Goal: Task Accomplishment & Management: Manage account settings

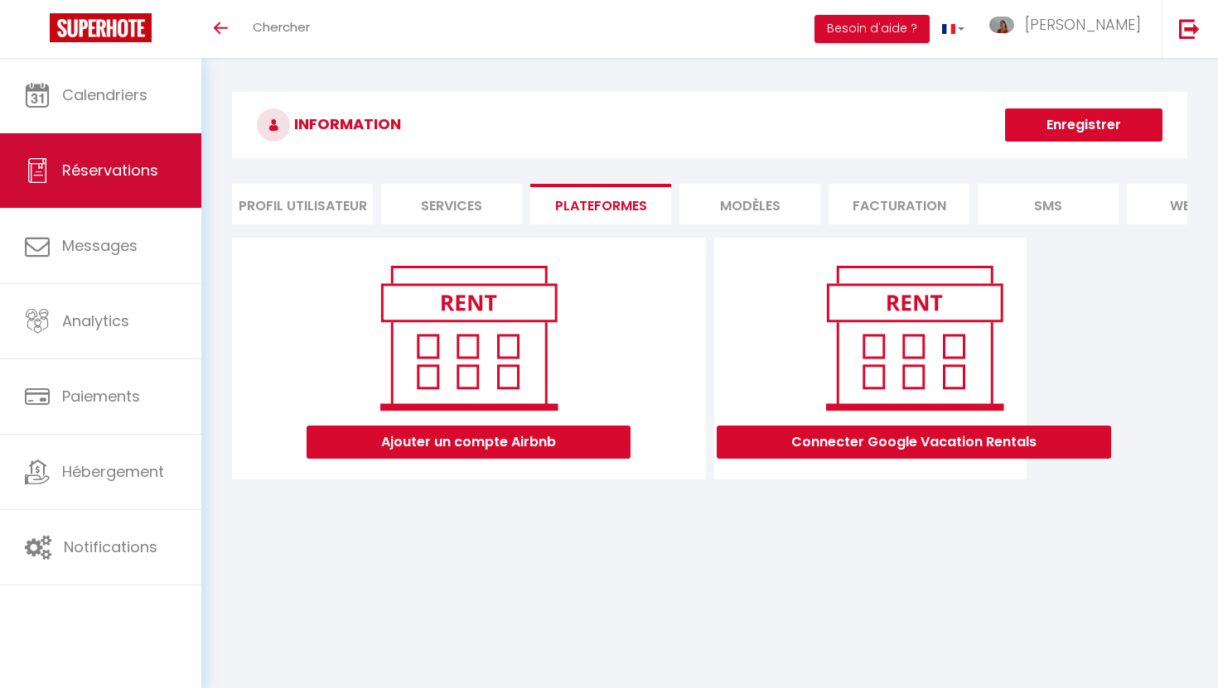
click at [130, 165] on span "Réservations" at bounding box center [110, 170] width 96 height 21
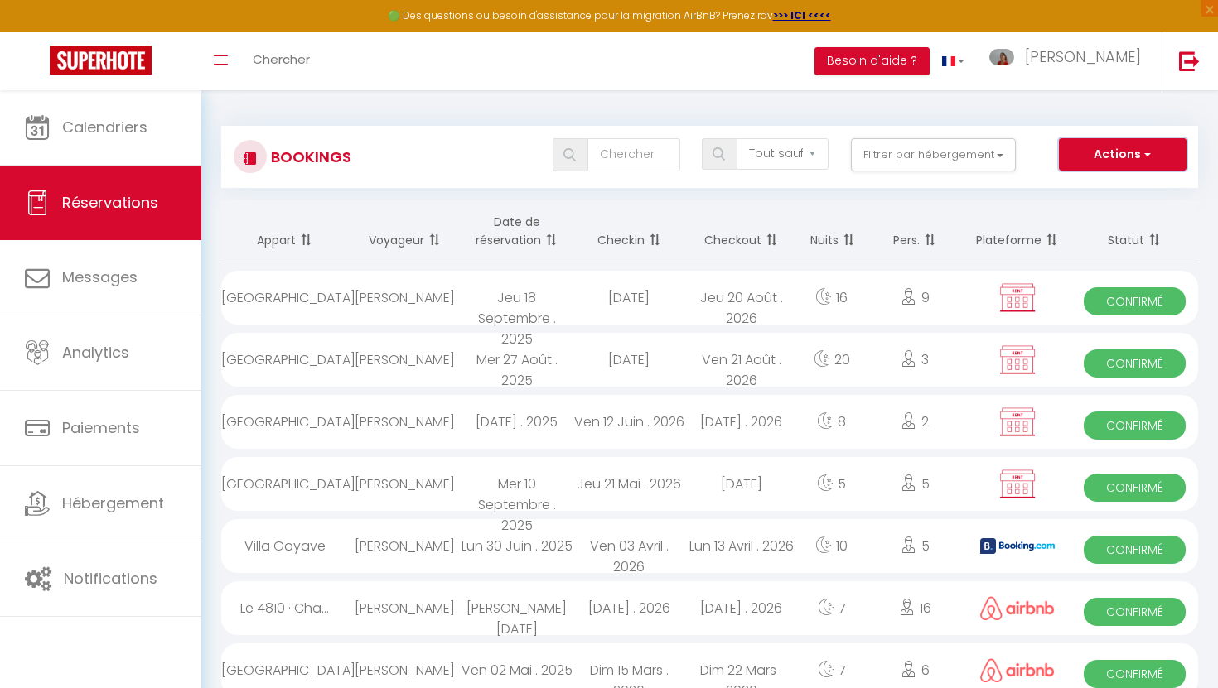
click at [1107, 156] on button "Actions" at bounding box center [1123, 154] width 128 height 33
click at [1072, 192] on link "Nouvelle Réservation" at bounding box center [1096, 191] width 177 height 22
select select
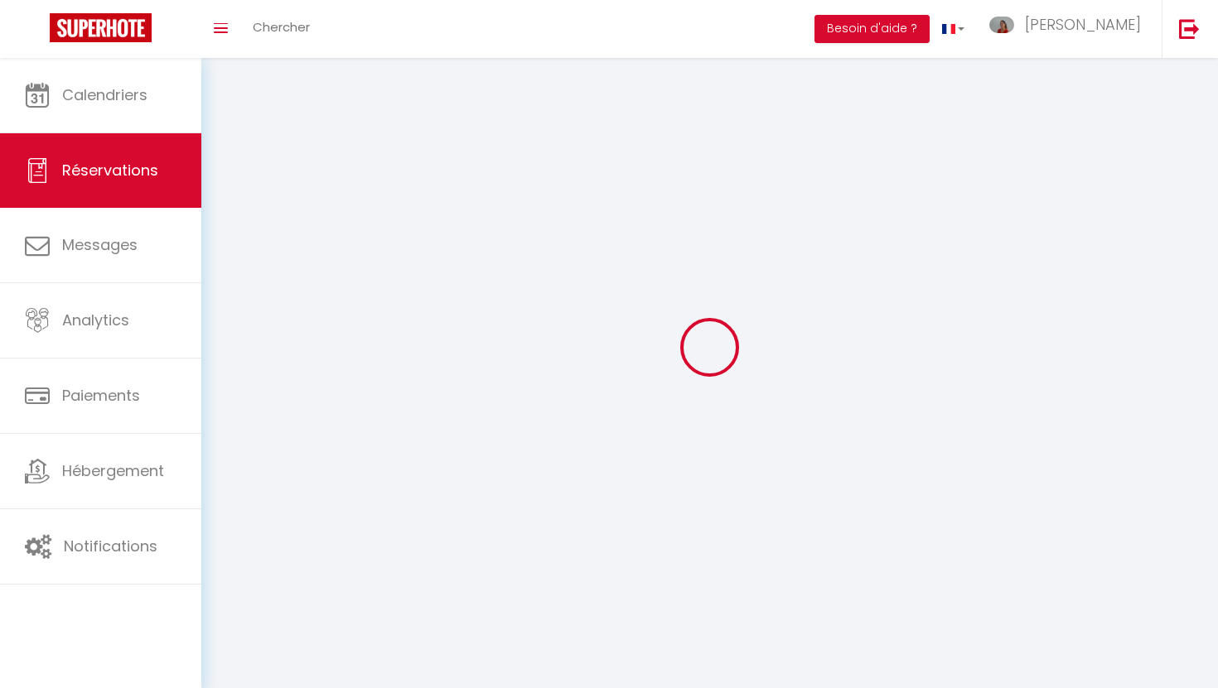
select select
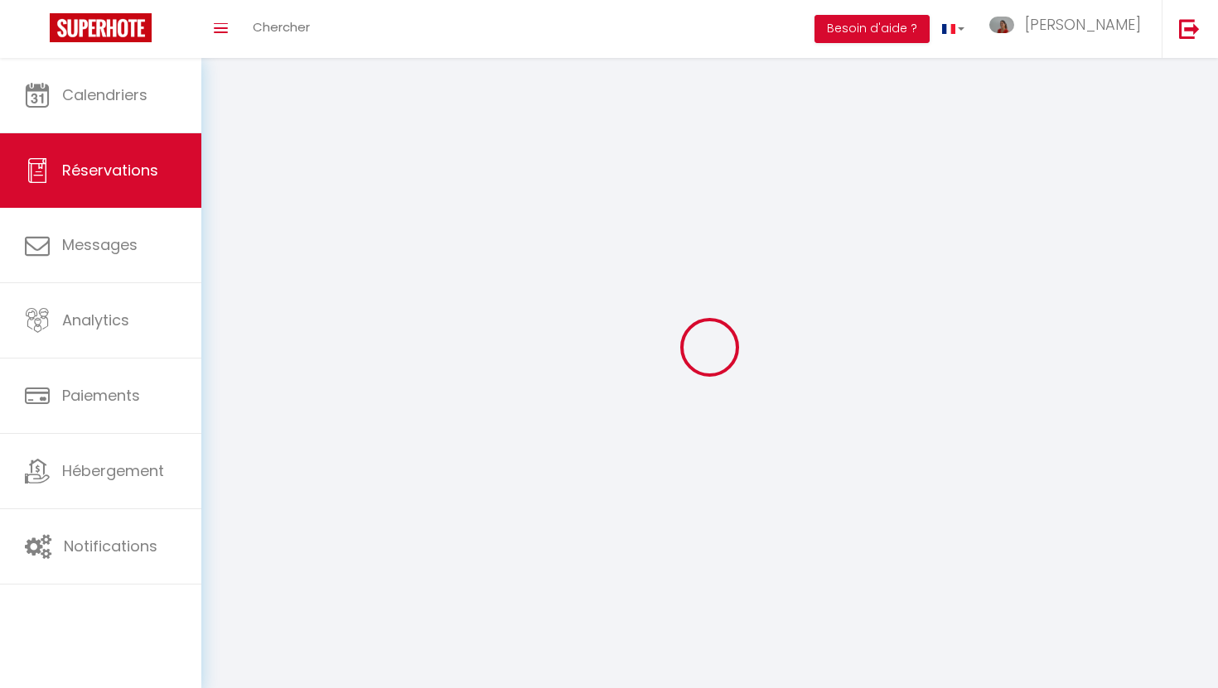
select select
checkbox input "false"
select select
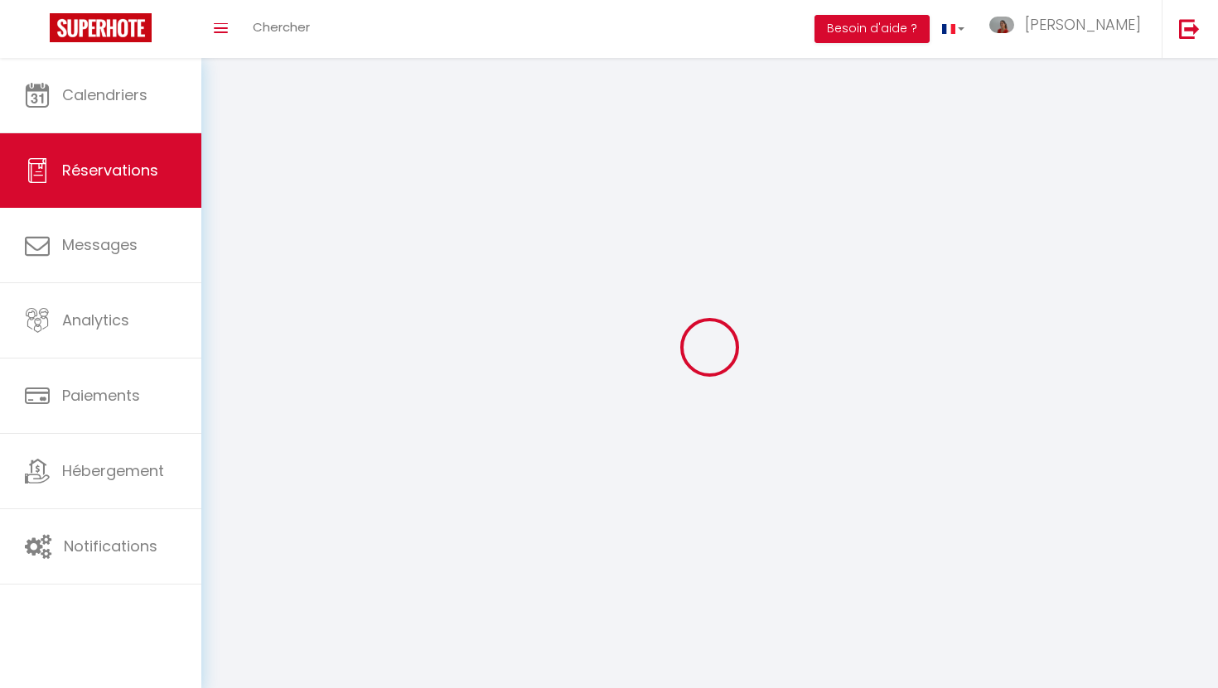
select select
checkbox input "false"
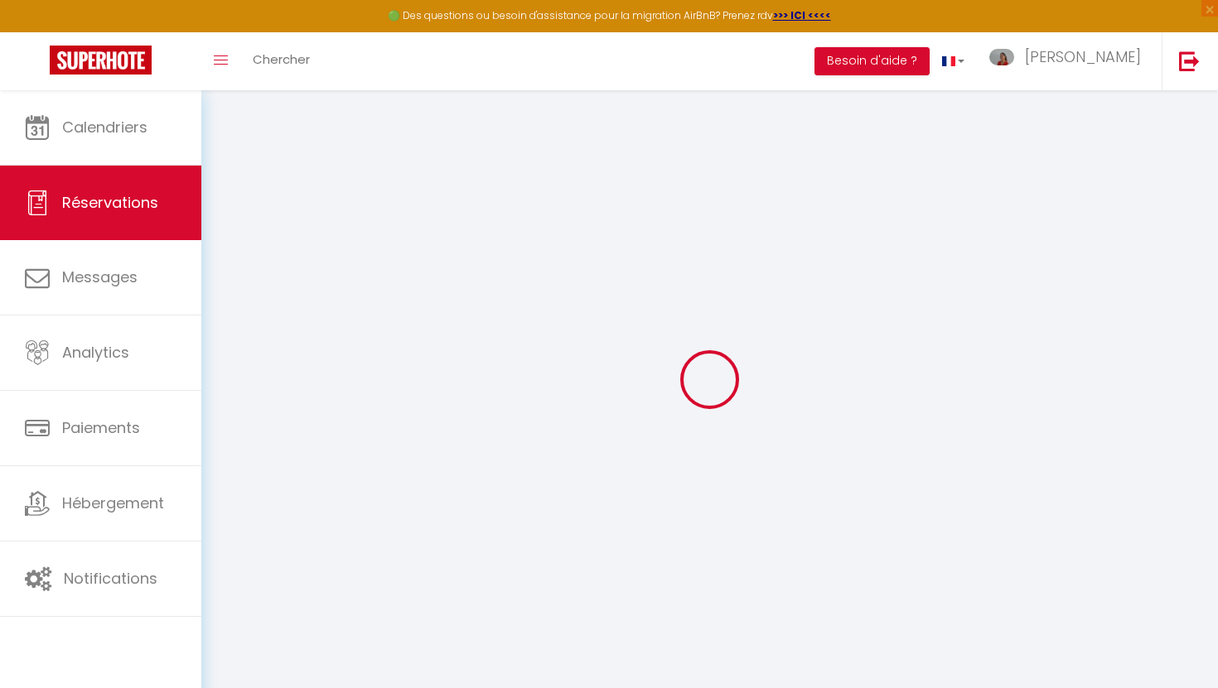
select select
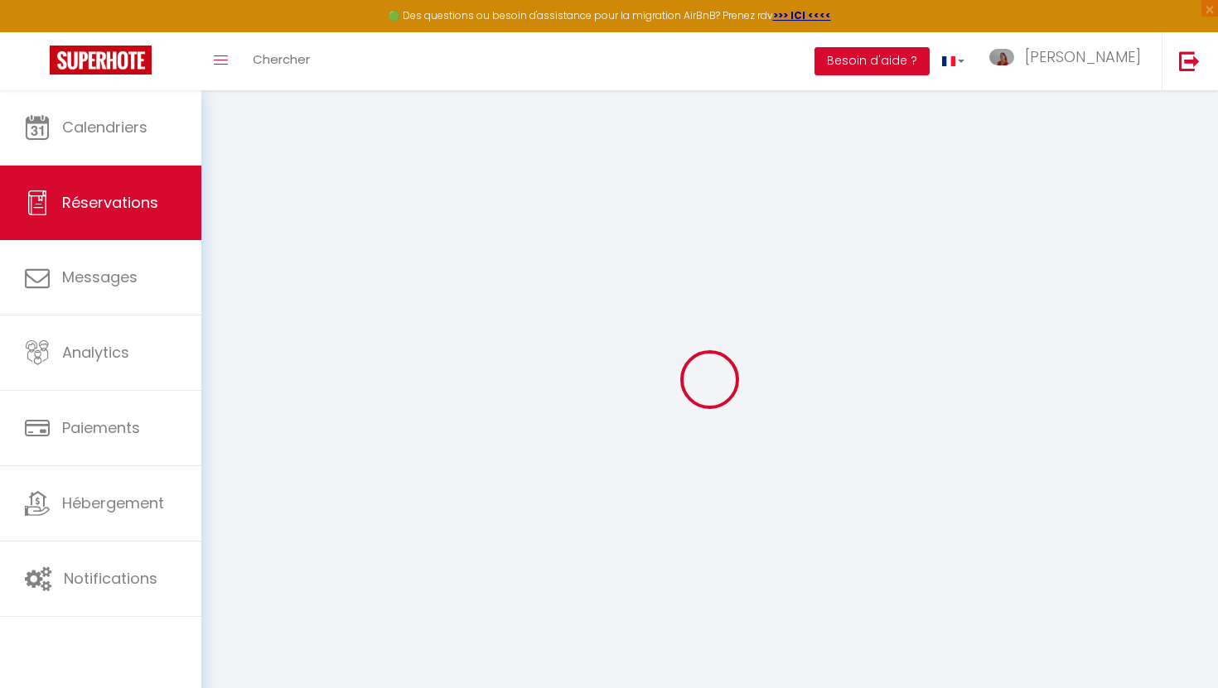
select select
checkbox input "false"
select select
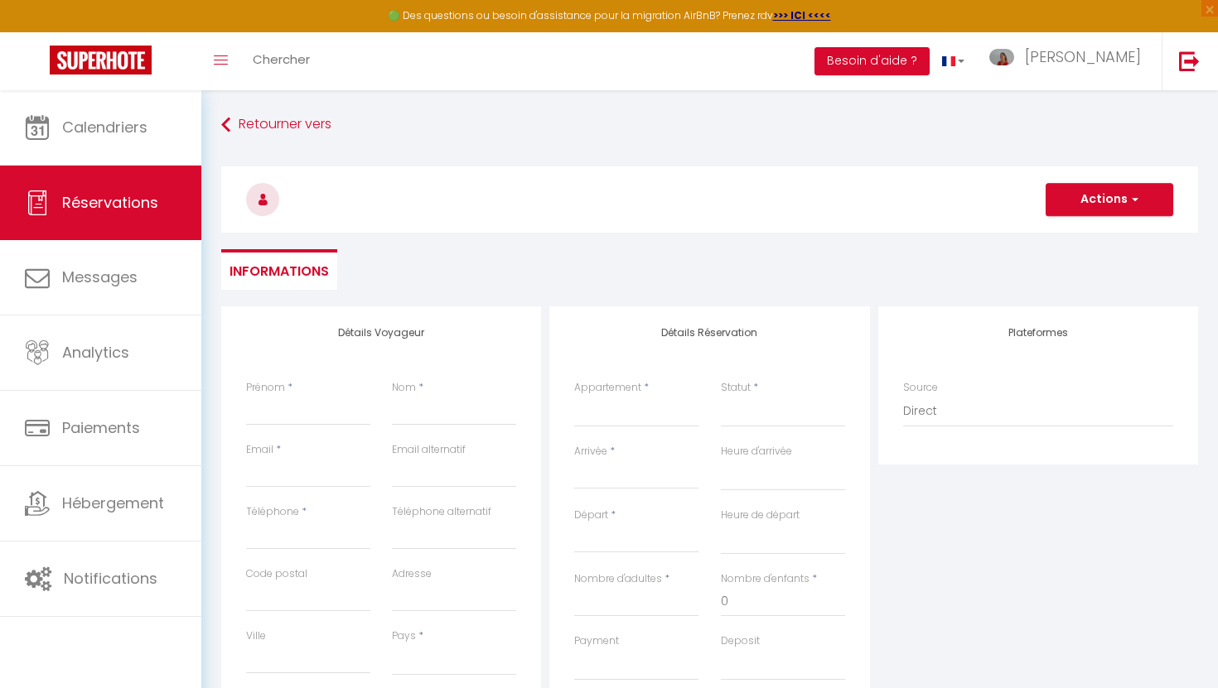
select select
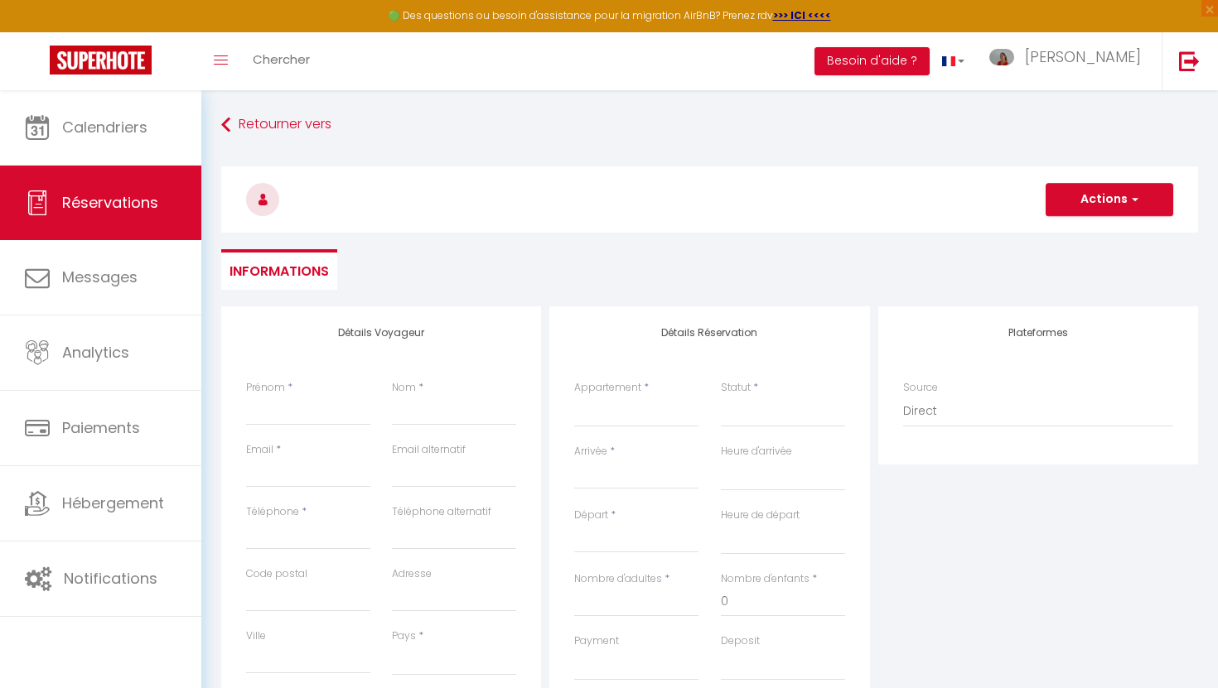
checkbox input "false"
select select
click at [620, 412] on select "[GEOGRAPHIC_DATA] Le Dome · Chalet 5* piscine, [GEOGRAPHIC_DATA], ski in/out, 1…" at bounding box center [636, 411] width 124 height 31
select select "77581"
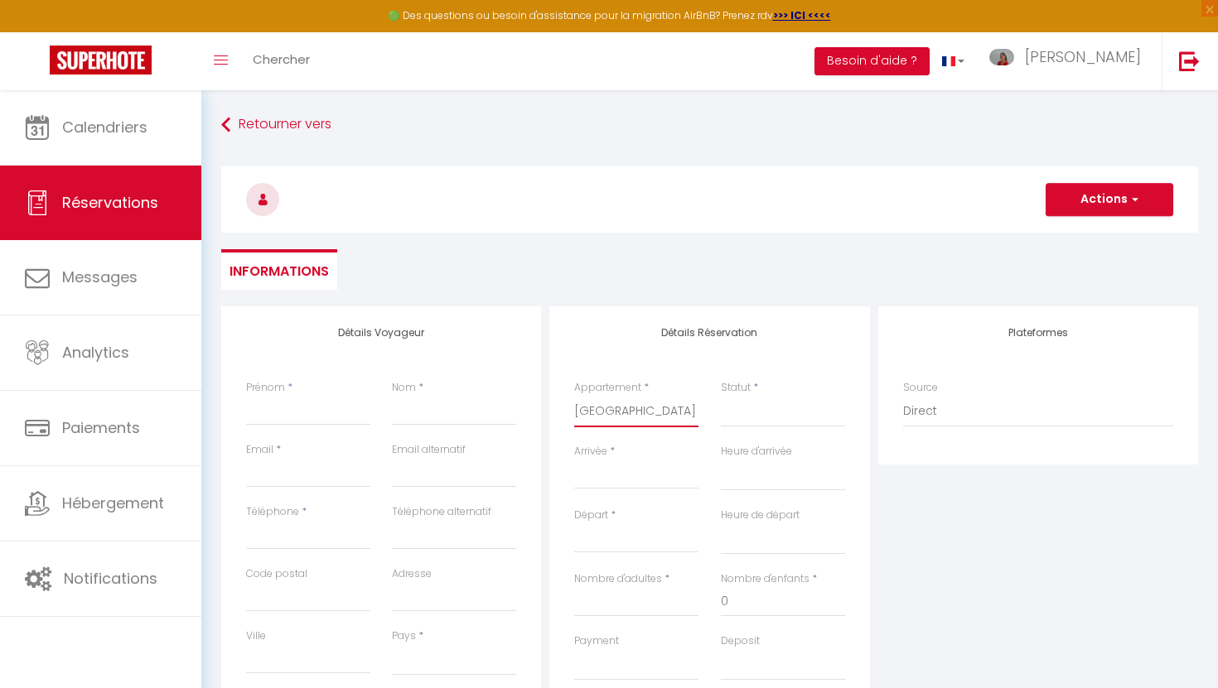
click at [574, 396] on select "[GEOGRAPHIC_DATA] Le Dome · Chalet 5* piscine, [GEOGRAPHIC_DATA], ski in/out, 1…" at bounding box center [636, 411] width 124 height 31
select select
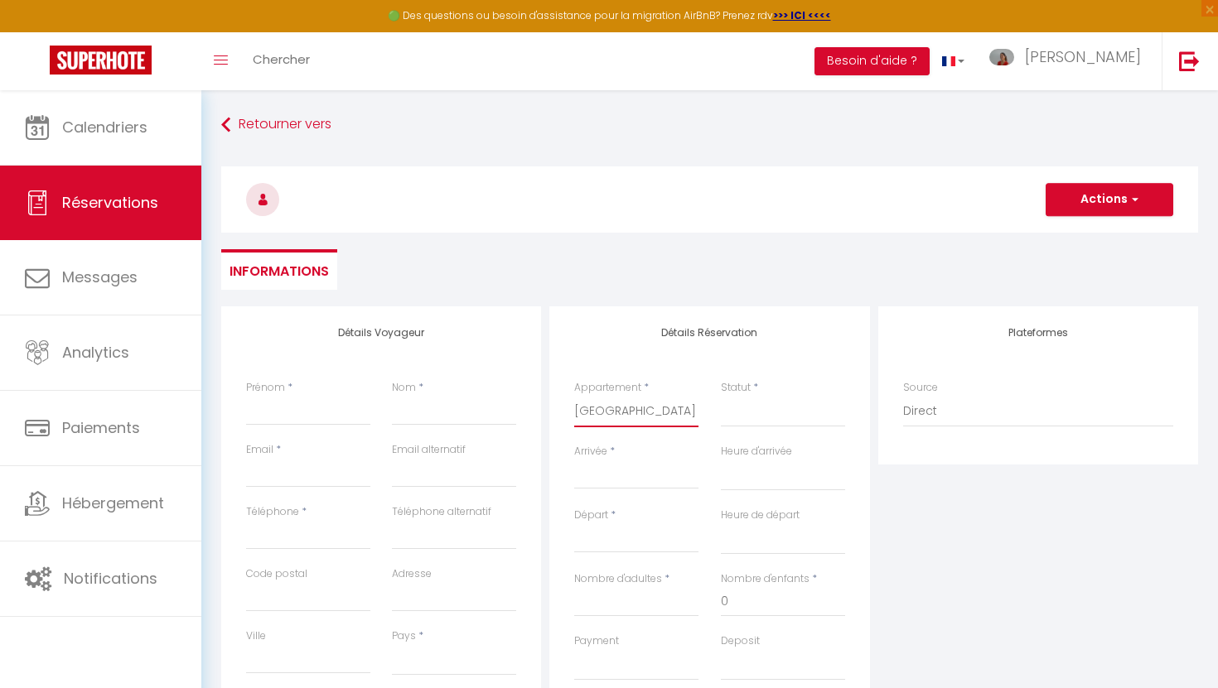
select select
checkbox input "false"
select select
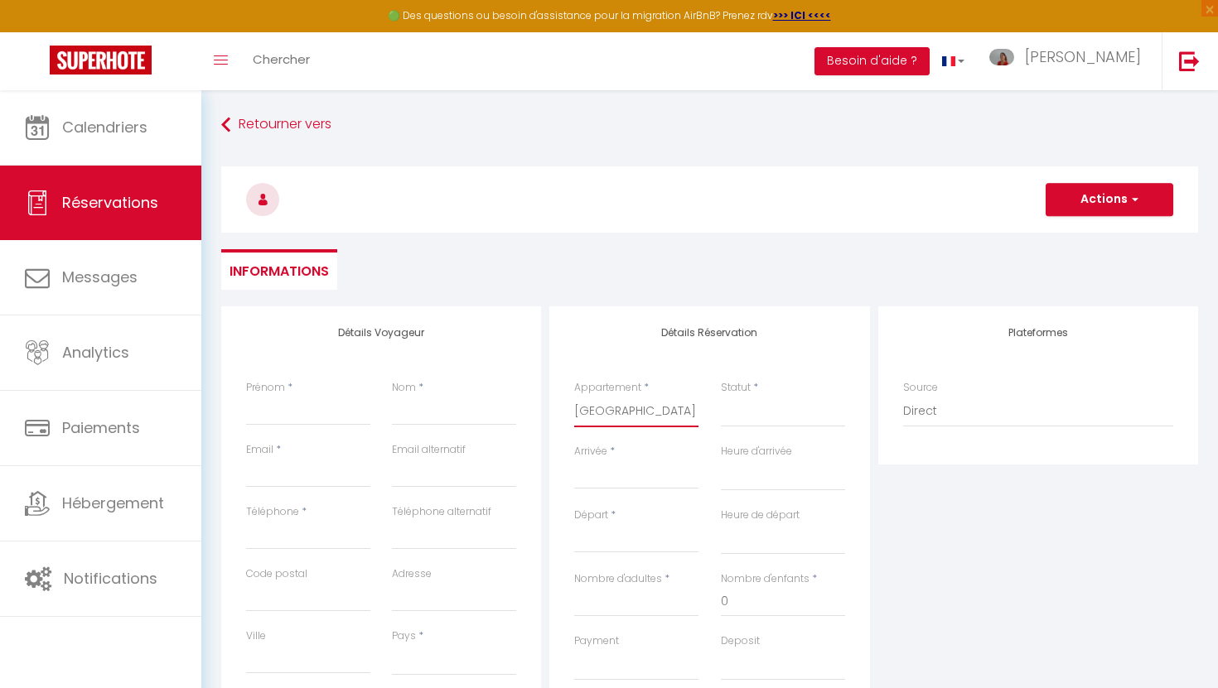
select select
checkbox input "false"
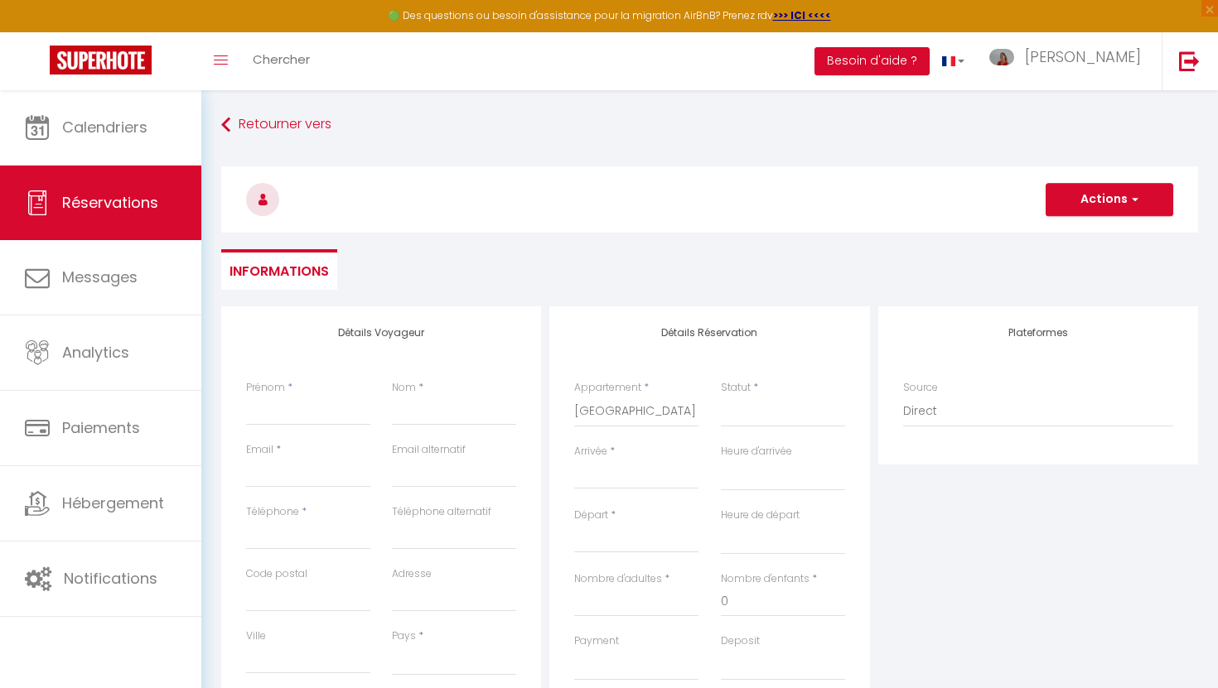
click at [622, 476] on input "Arrivée" at bounding box center [636, 477] width 124 height 22
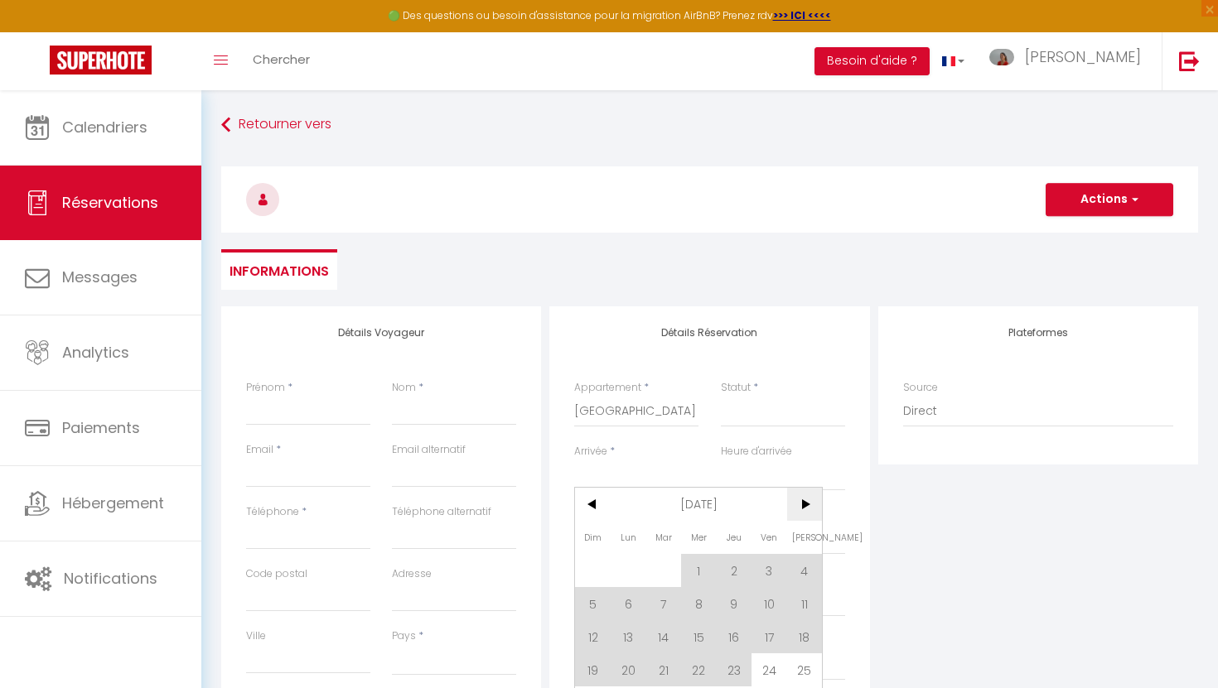
click at [813, 507] on span ">" at bounding box center [805, 504] width 36 height 33
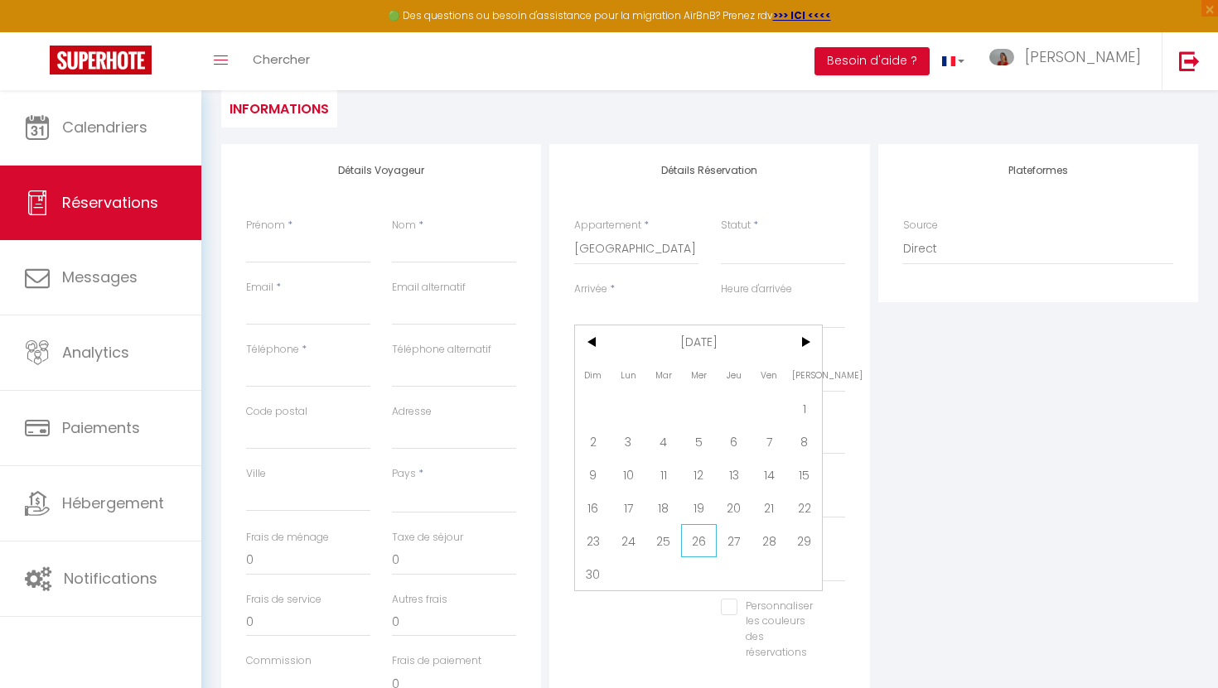
scroll to position [170, 0]
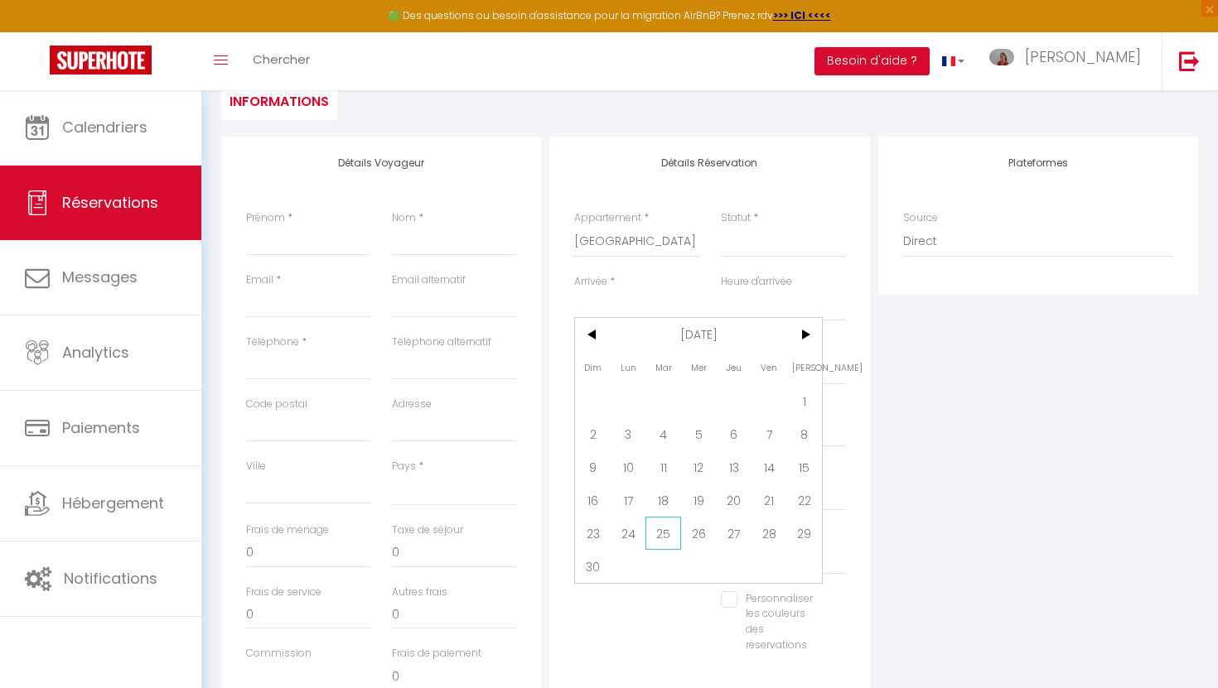
click at [666, 533] on span "25" at bounding box center [663, 533] width 36 height 33
select select
type input "[DATE]"
select select
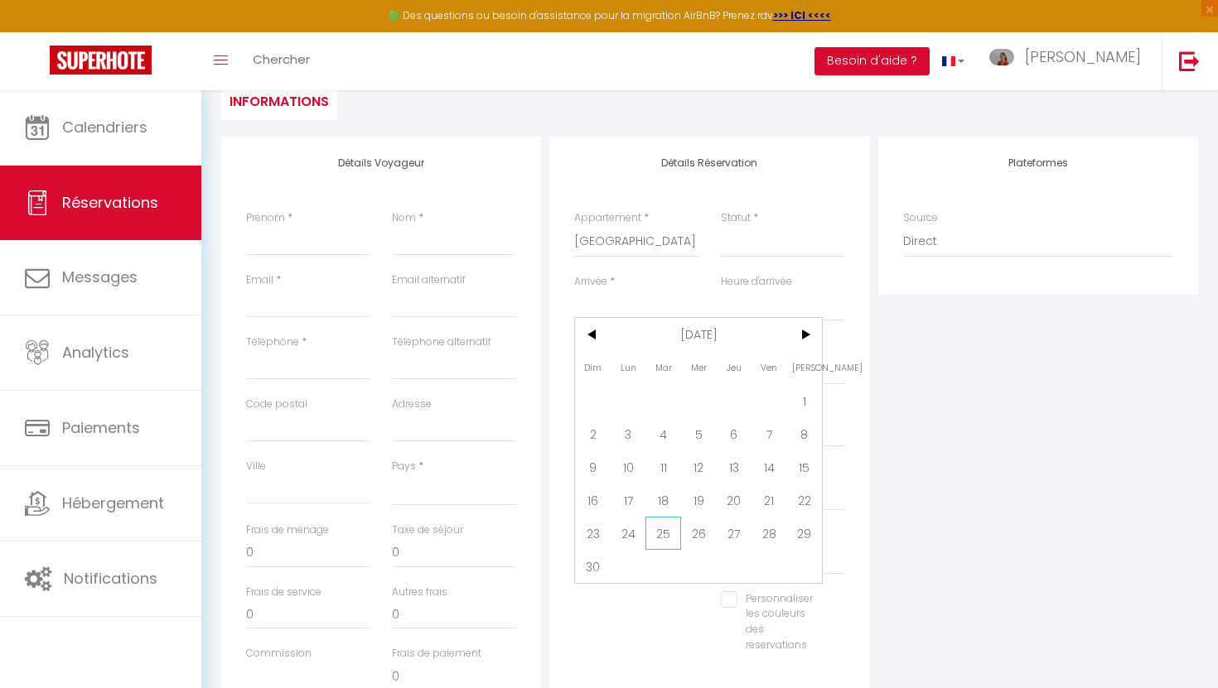
type input "Mer 26 Novembre 2025"
select select
checkbox input "false"
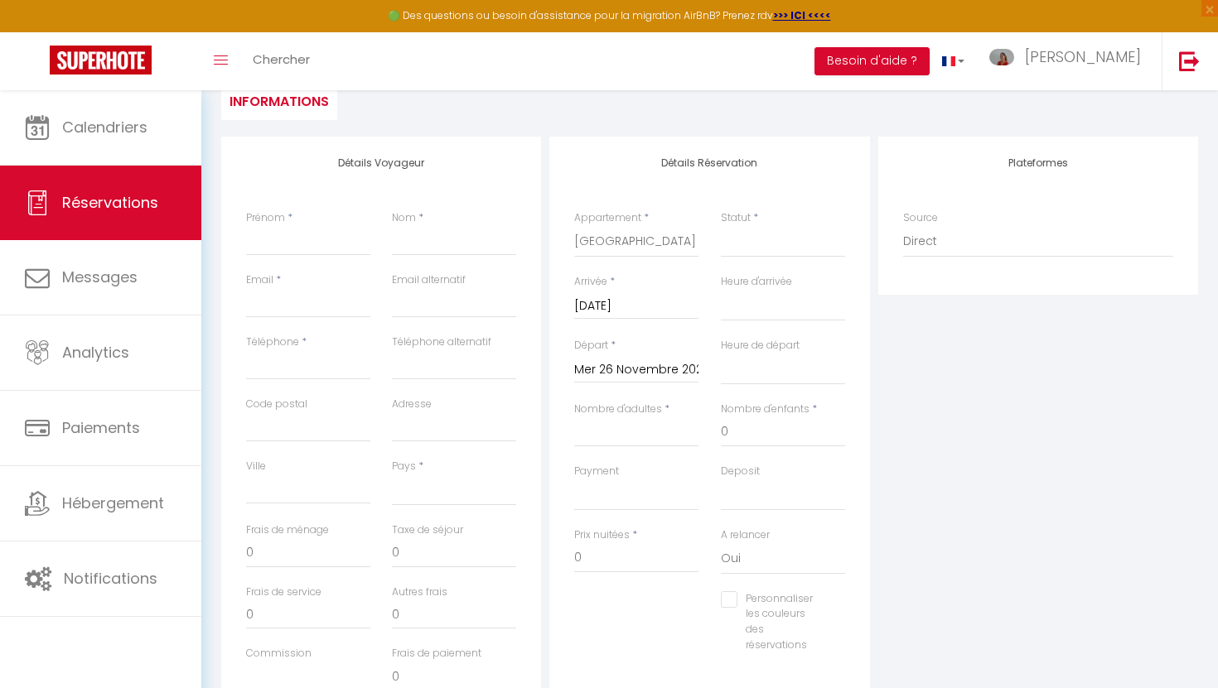
click at [627, 370] on input "Mer 26 Novembre 2025" at bounding box center [636, 370] width 124 height 22
click at [771, 596] on span "28" at bounding box center [769, 596] width 36 height 33
select select
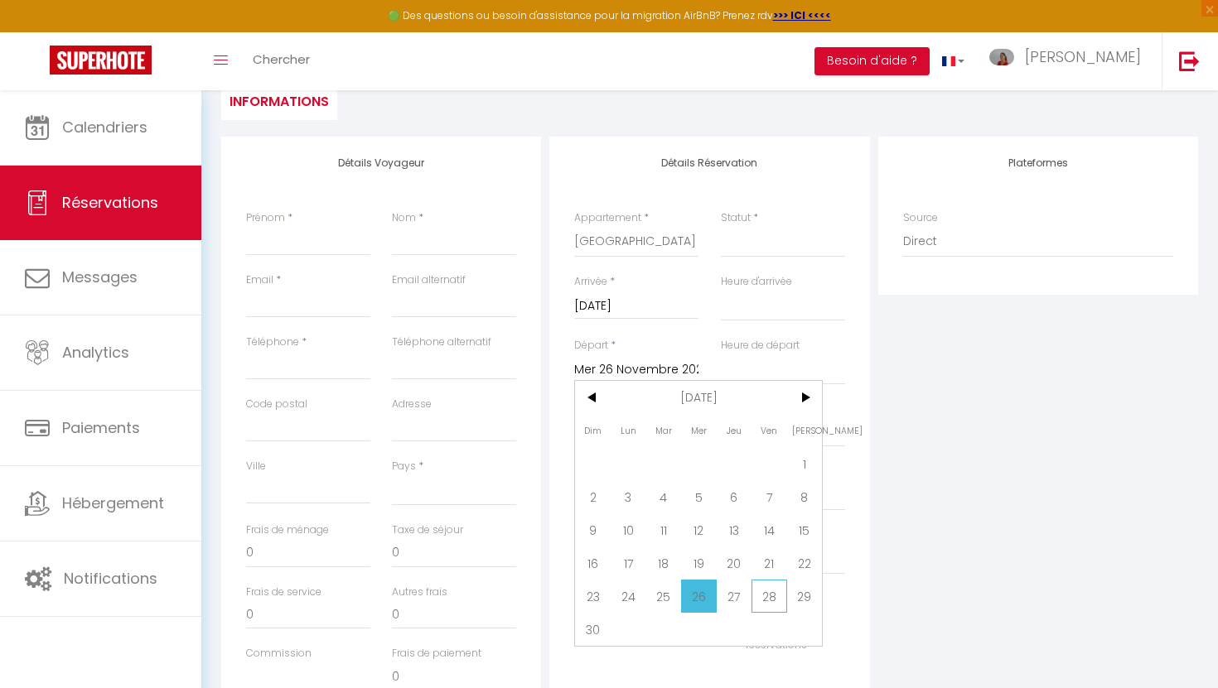
type input "Ven 28 Novembre 2025"
select select
checkbox input "false"
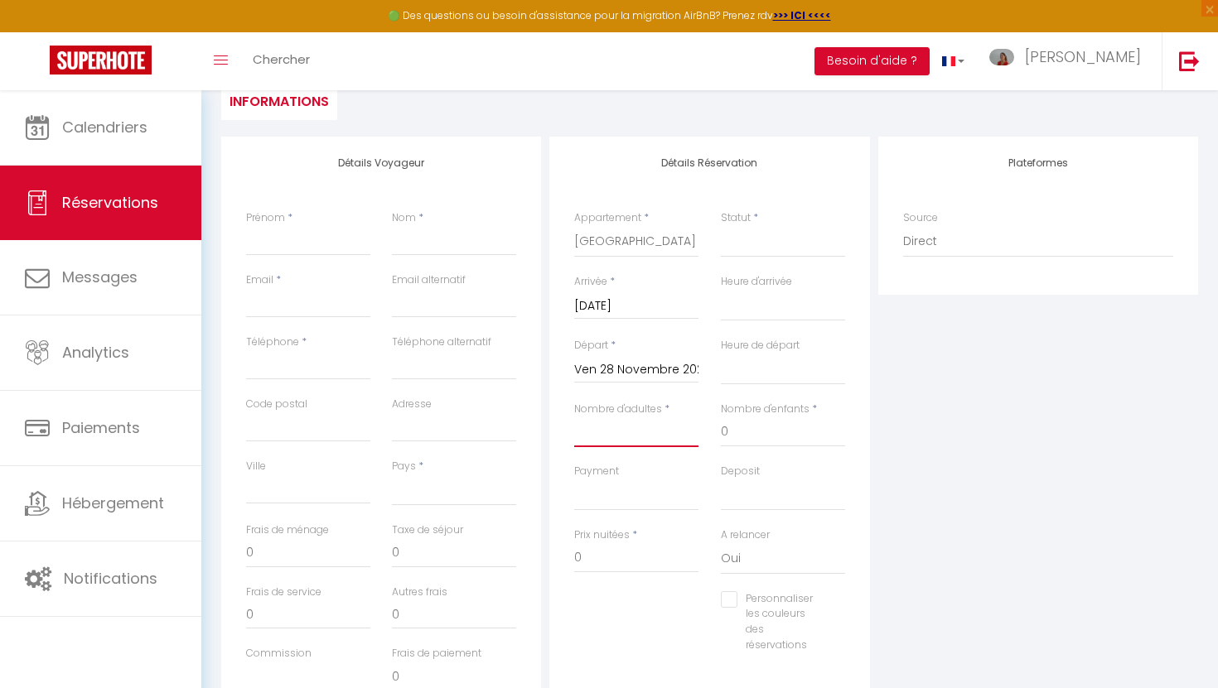
click at [651, 441] on input "Nombre d'adultes" at bounding box center [636, 432] width 124 height 30
type input "8"
select select
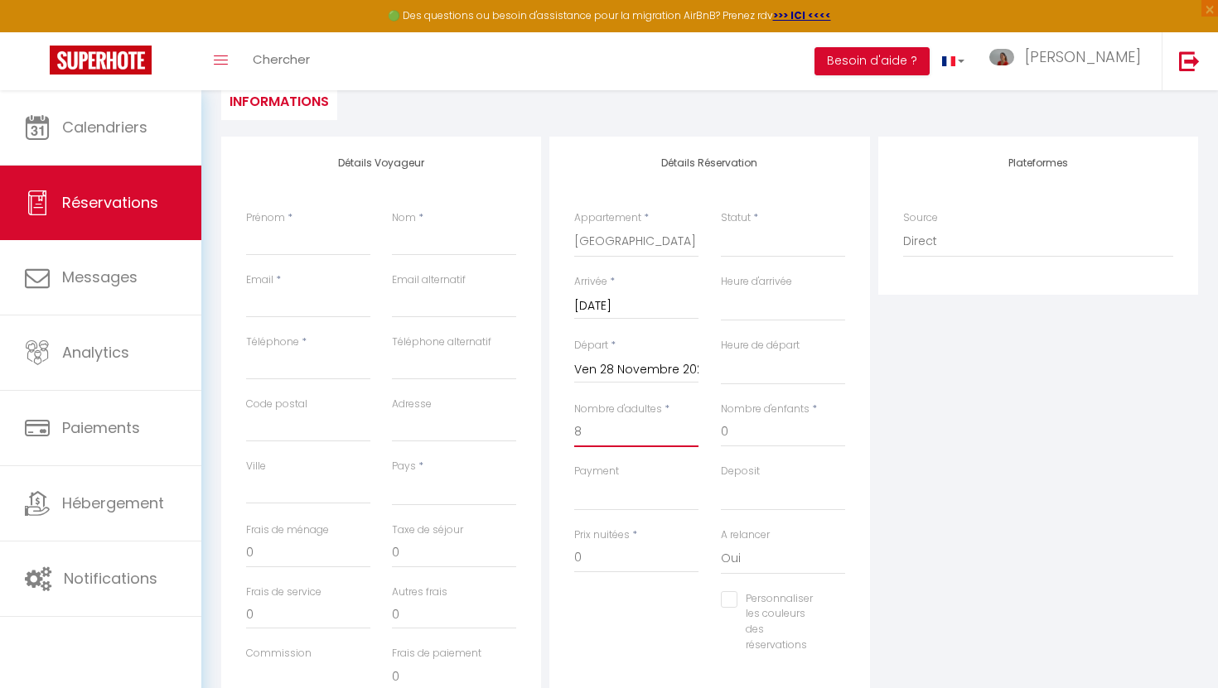
select select
checkbox input "false"
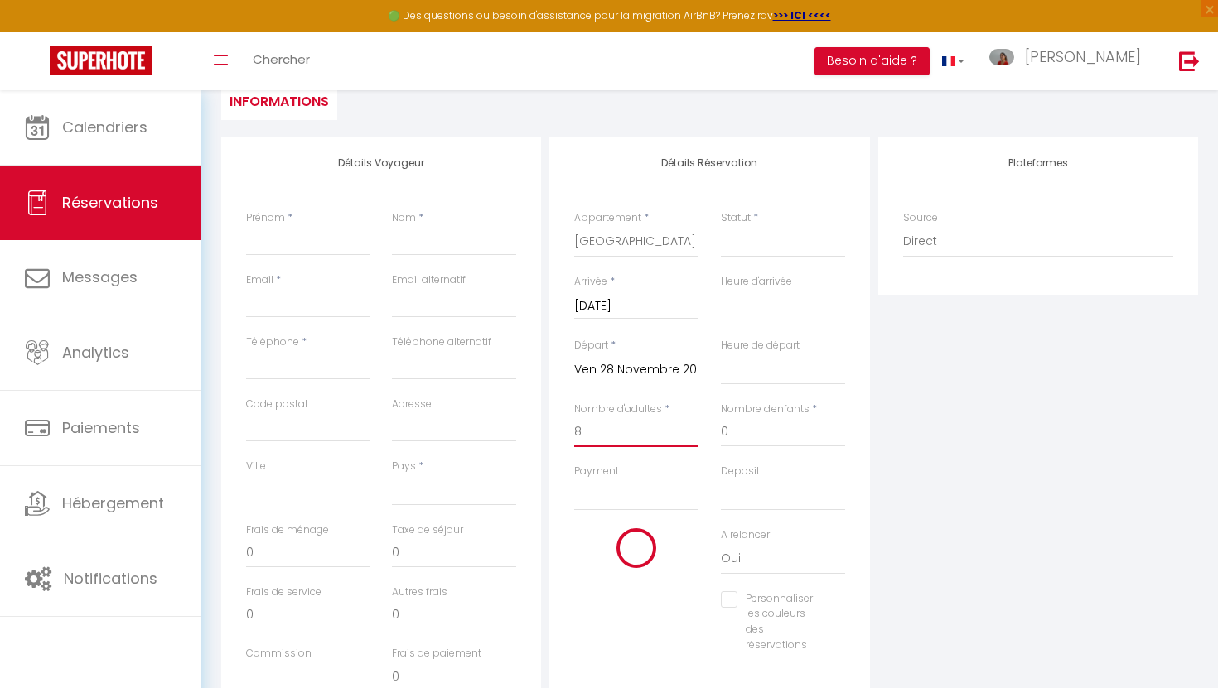
select select
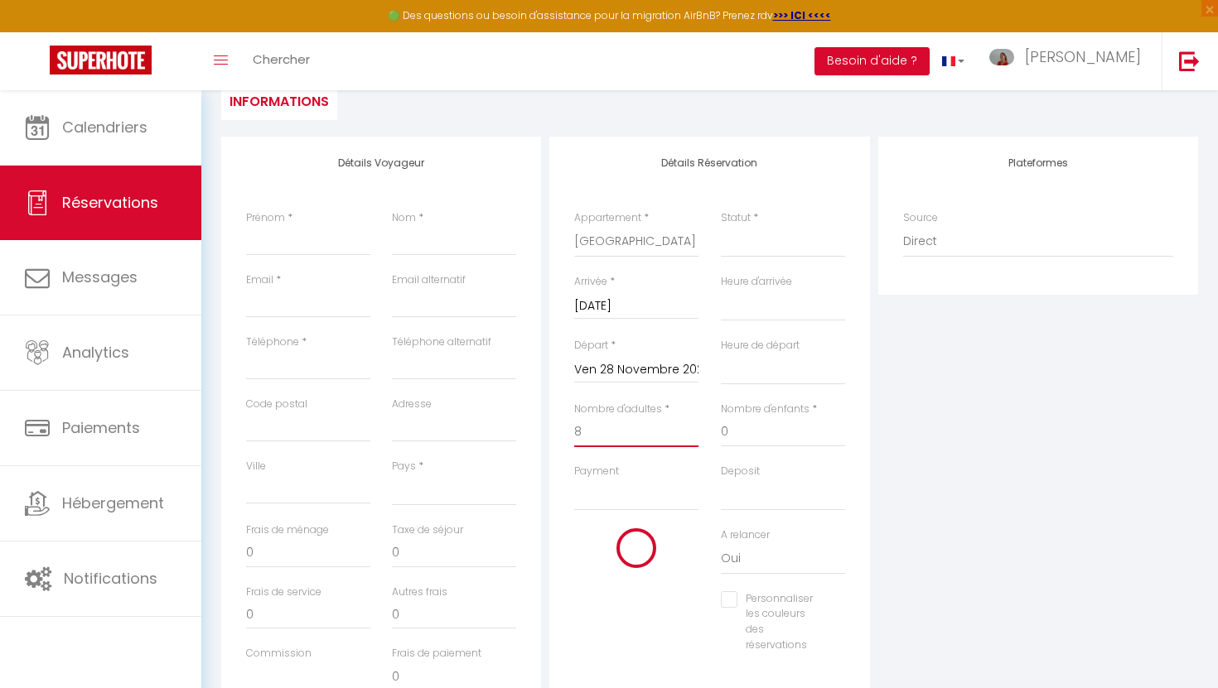
select select
checkbox input "false"
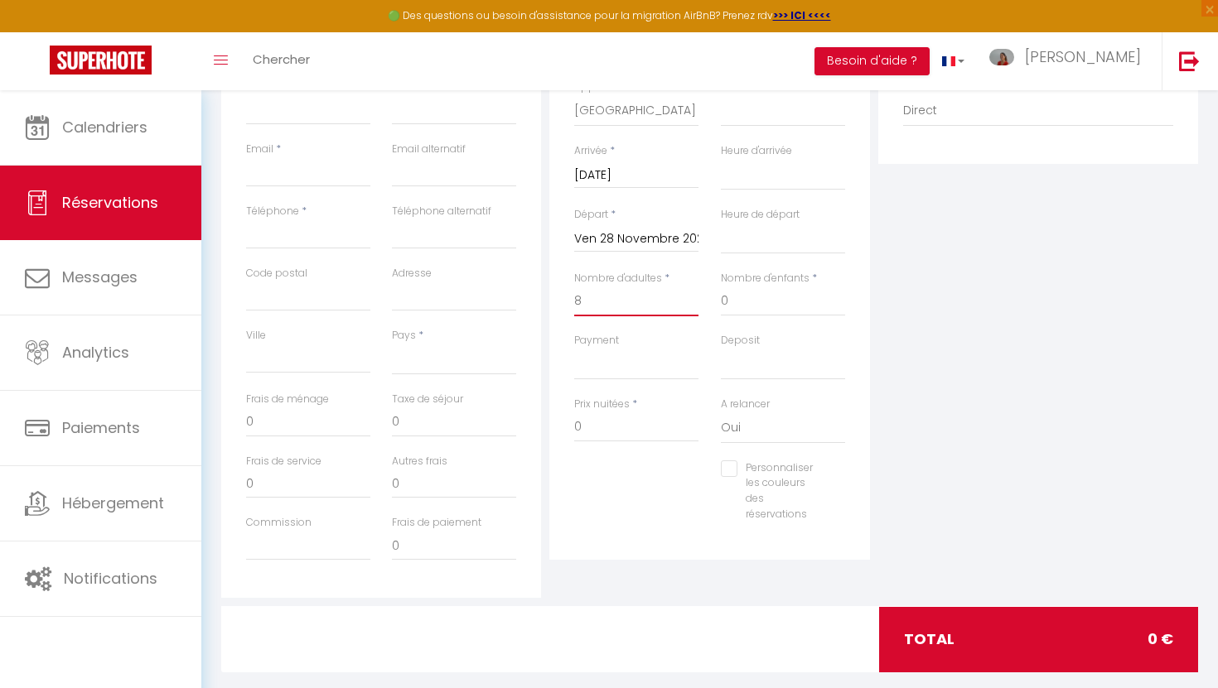
scroll to position [297, 0]
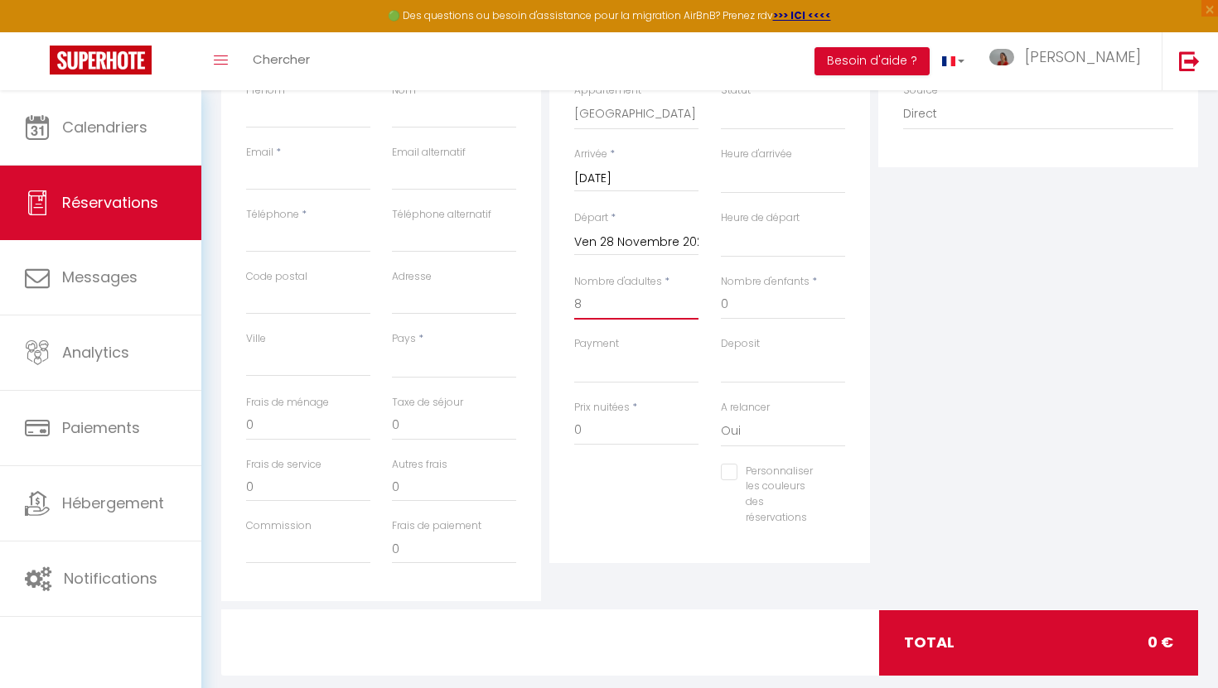
type input "8"
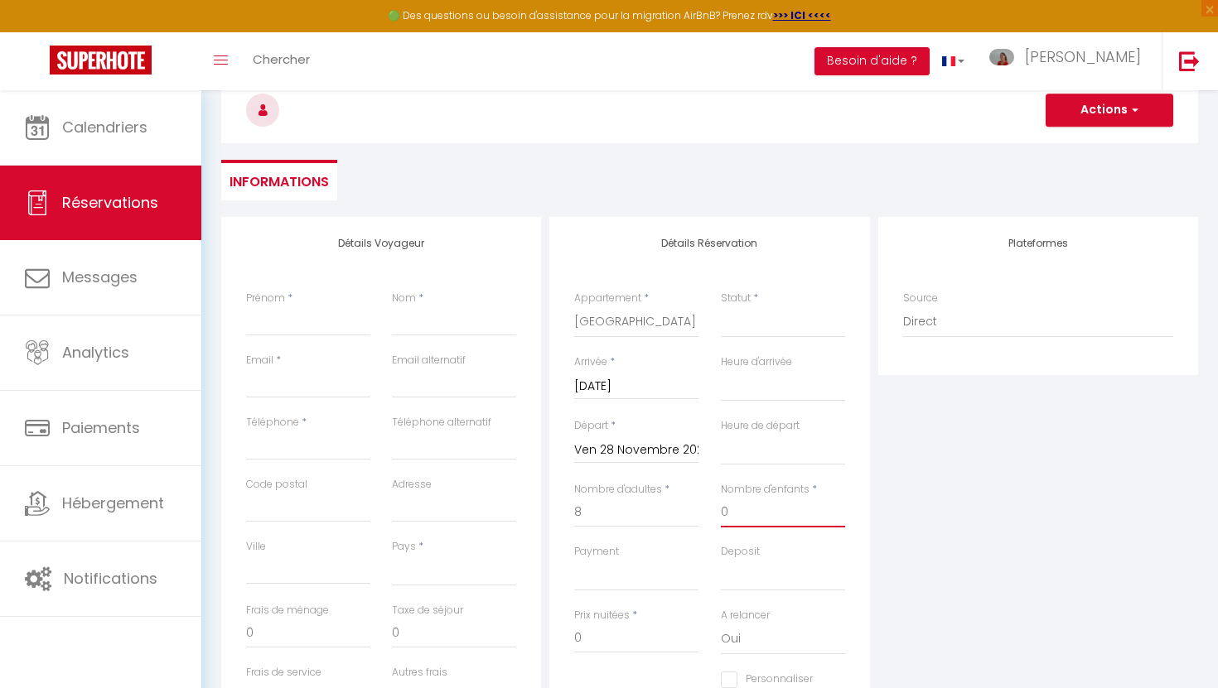
scroll to position [0, 0]
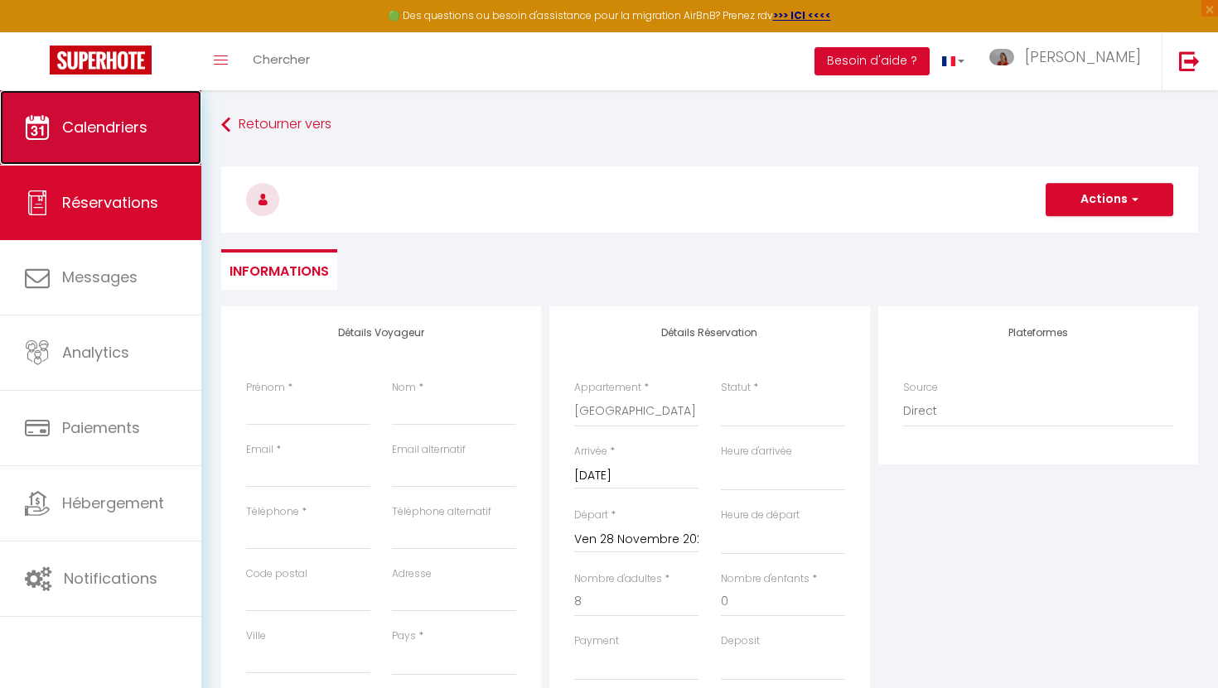
click at [95, 144] on link "Calendriers" at bounding box center [100, 127] width 201 height 75
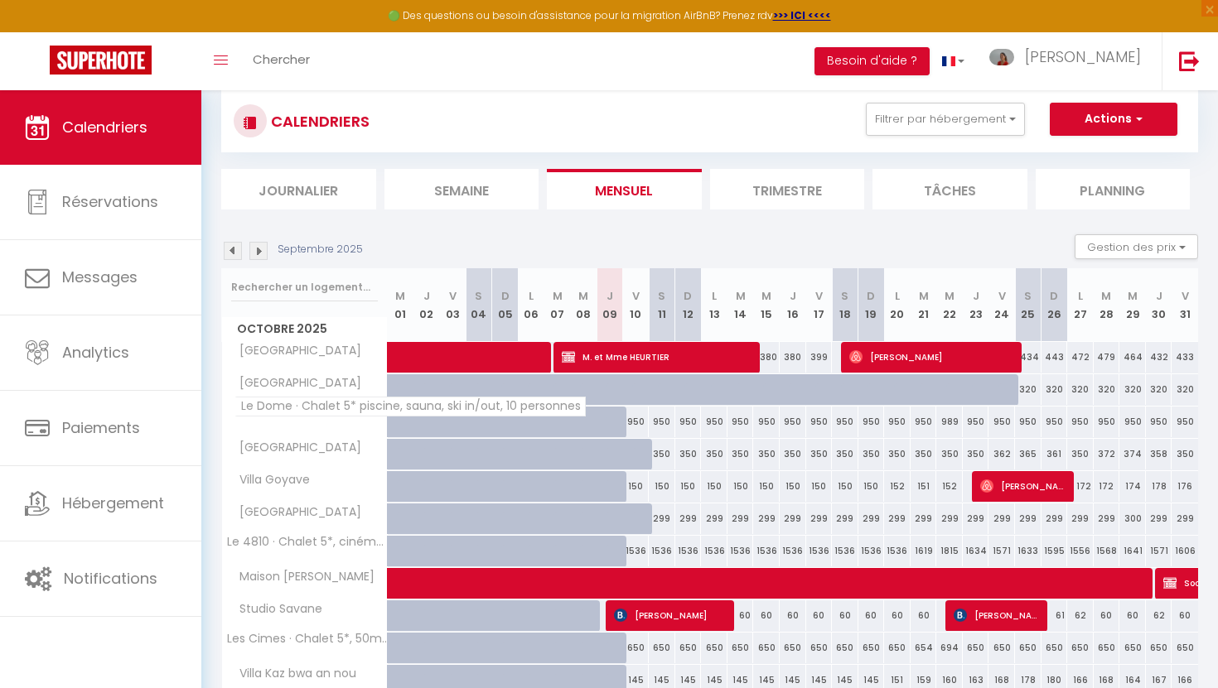
scroll to position [33, 0]
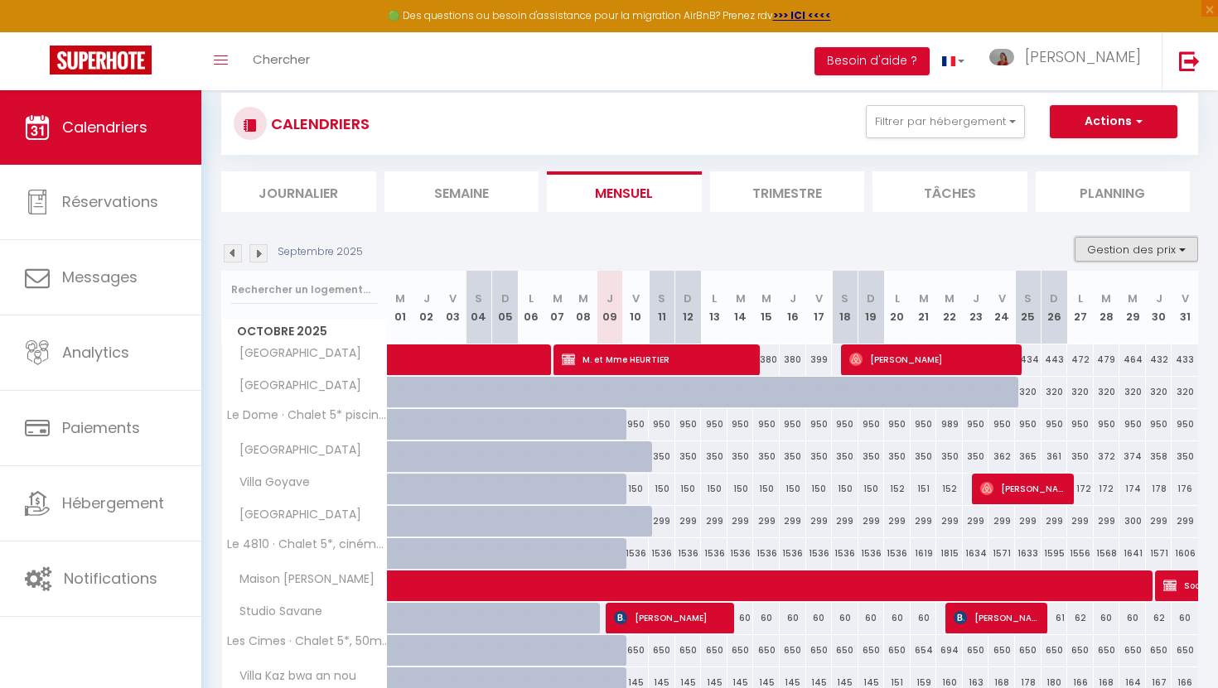
click at [1136, 251] on button "Gestion des prix" at bounding box center [1135, 249] width 123 height 25
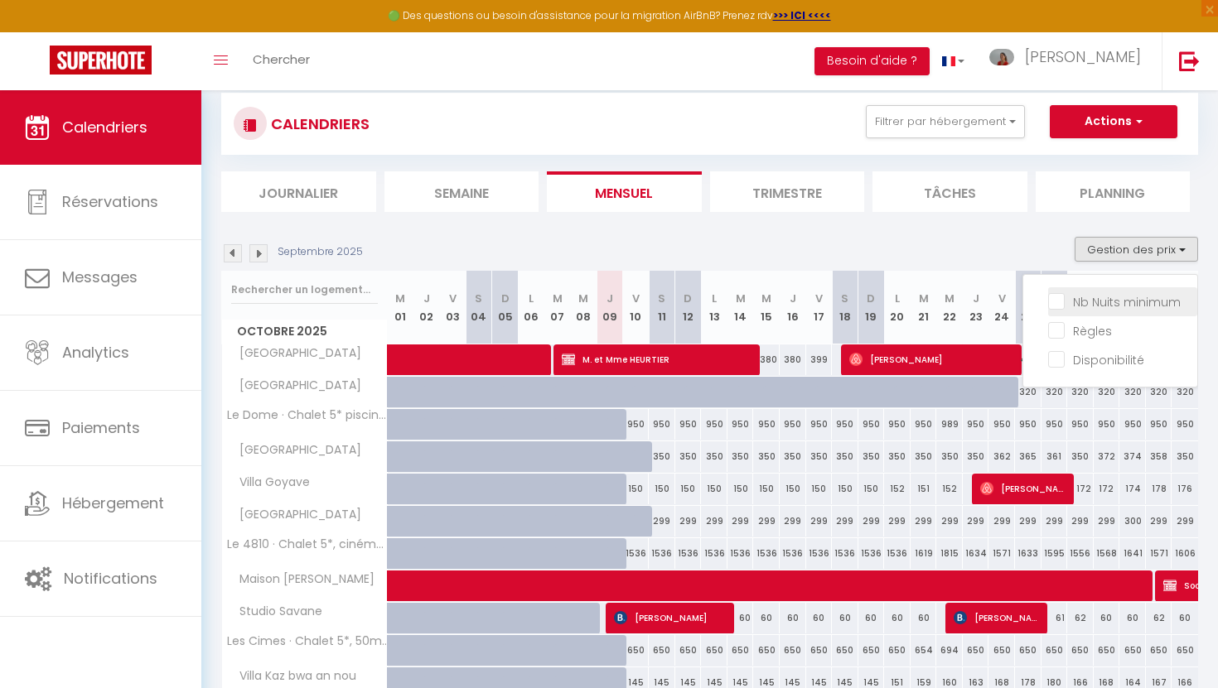
click at [1064, 299] on input "Nb Nuits minimum" at bounding box center [1122, 300] width 149 height 17
checkbox input "true"
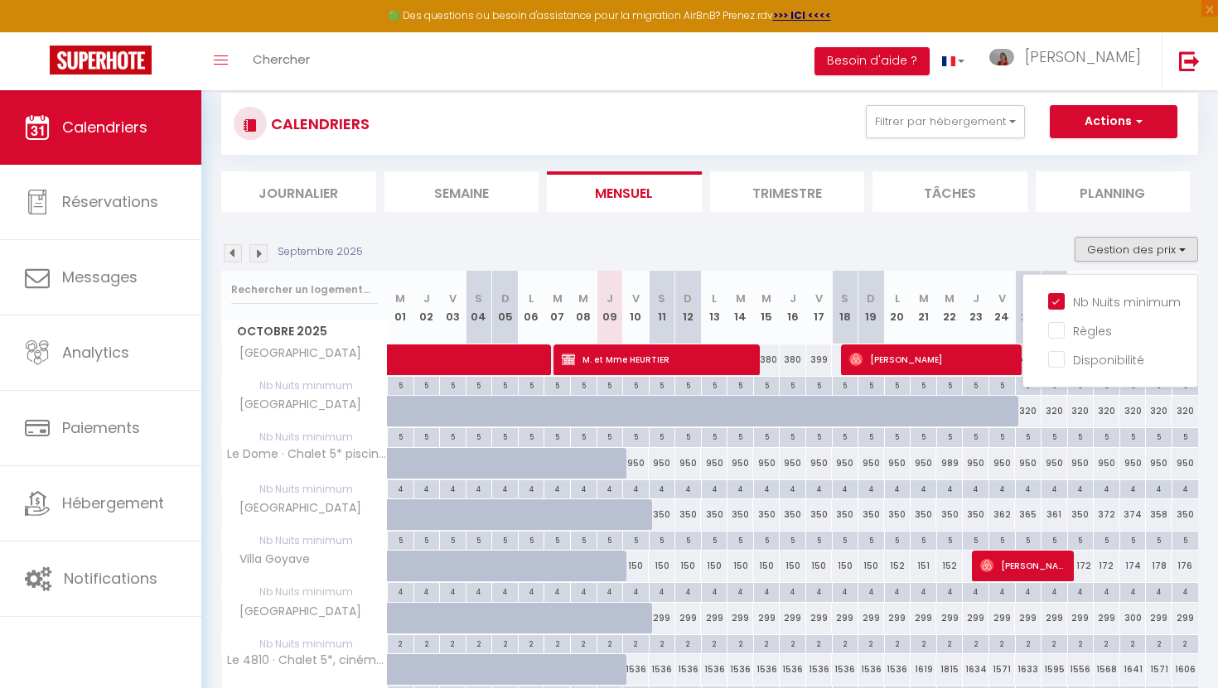
click at [948, 252] on div "Septembre 2025 Gestion des prix Nb Nuits minimum Règles Disponibilité" at bounding box center [709, 254] width 977 height 34
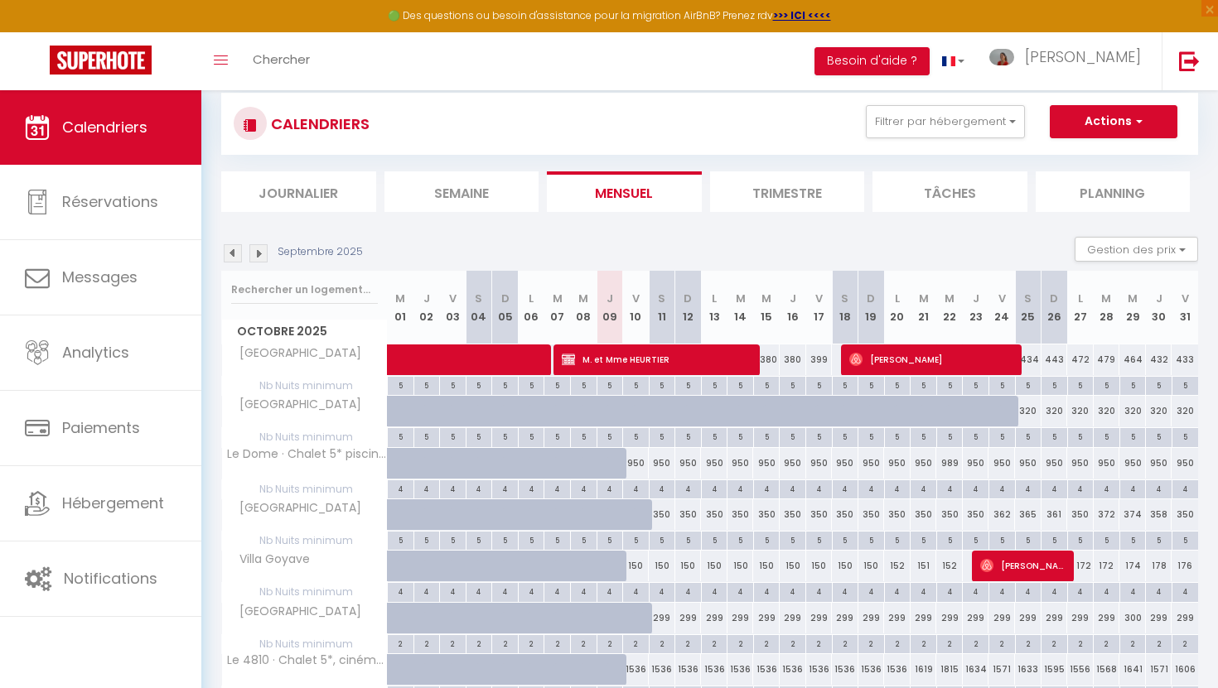
click at [258, 258] on img at bounding box center [258, 253] width 18 height 18
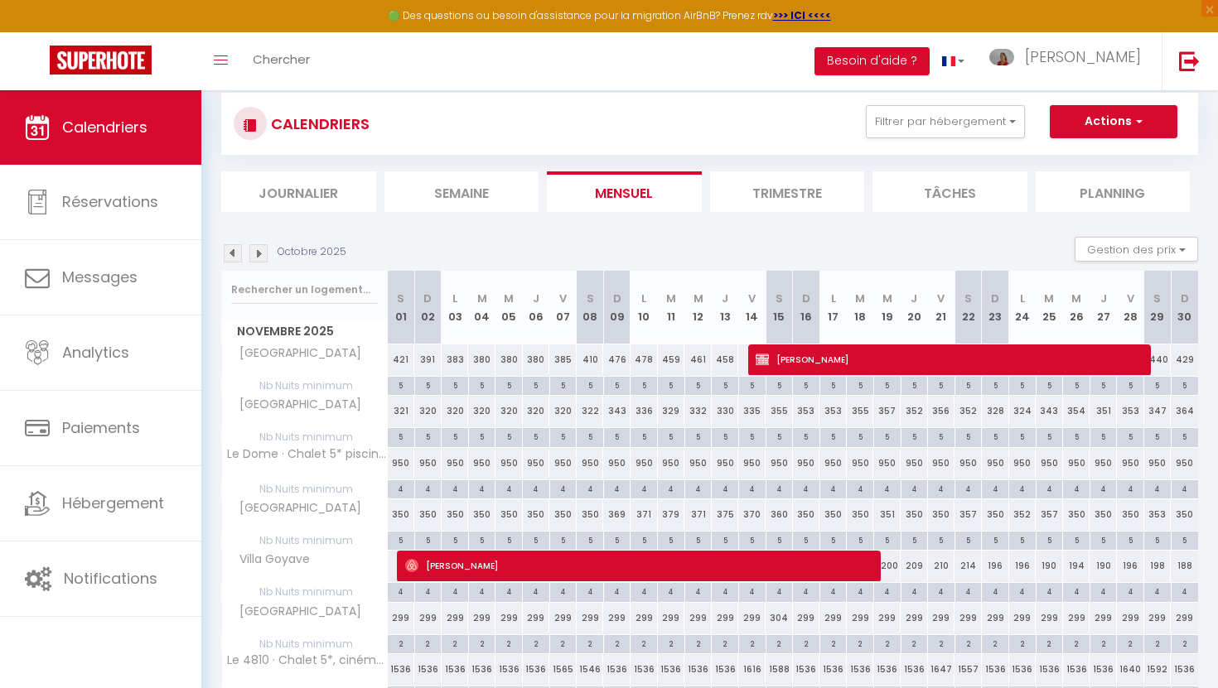
click at [1049, 440] on div "5" at bounding box center [1049, 436] width 27 height 16
type input "5"
type input "[DATE]"
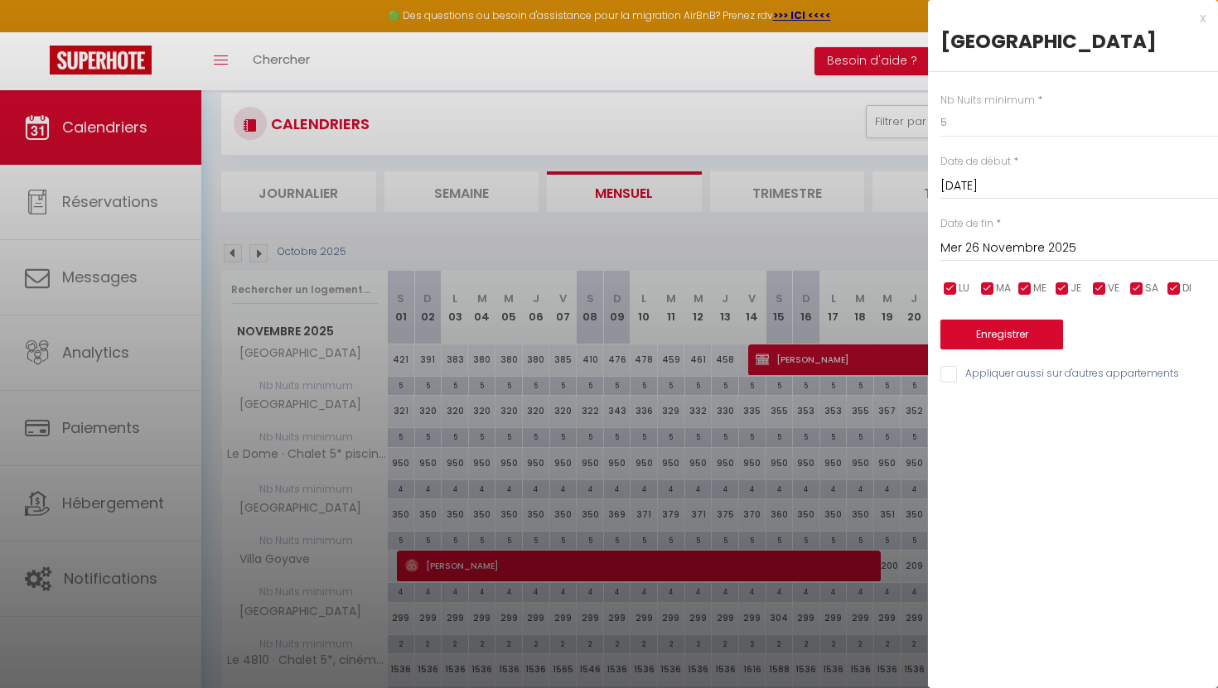
click at [1020, 254] on input "Mer 26 Novembre 2025" at bounding box center [1078, 249] width 277 height 22
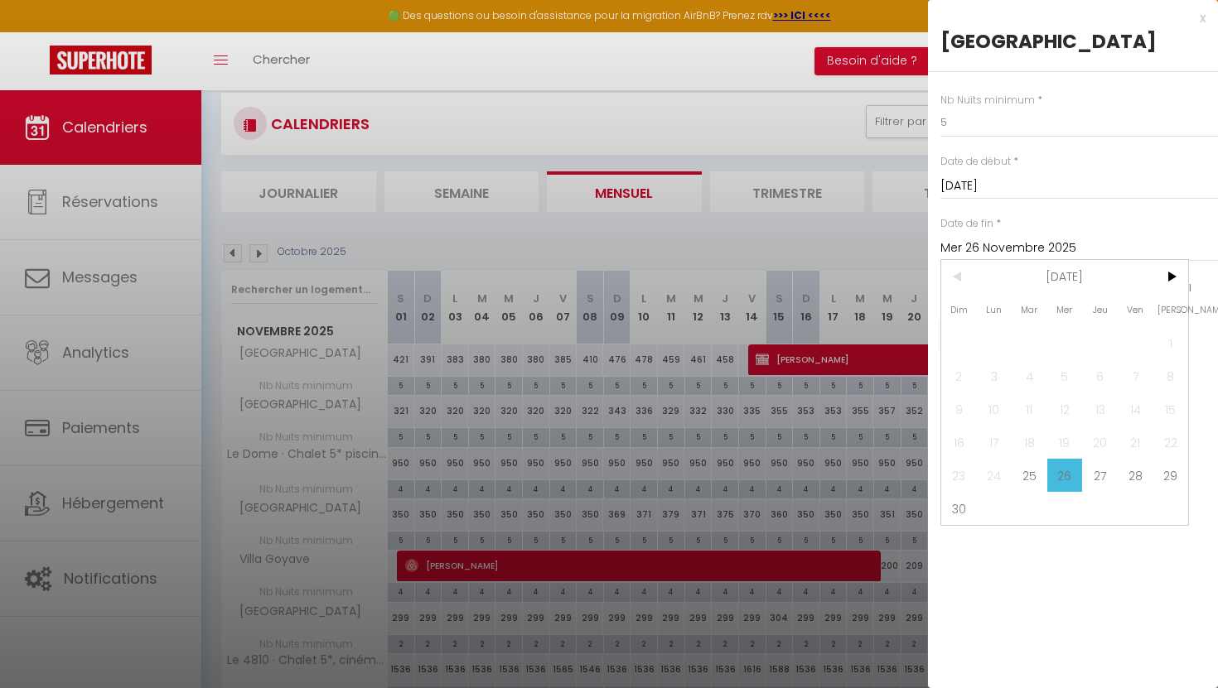
drag, startPoint x: 1129, startPoint y: 475, endPoint x: 1123, endPoint y: 451, distance: 24.7
click at [1129, 475] on span "28" at bounding box center [1135, 475] width 36 height 33
type input "Ven 28 Novembre 2025"
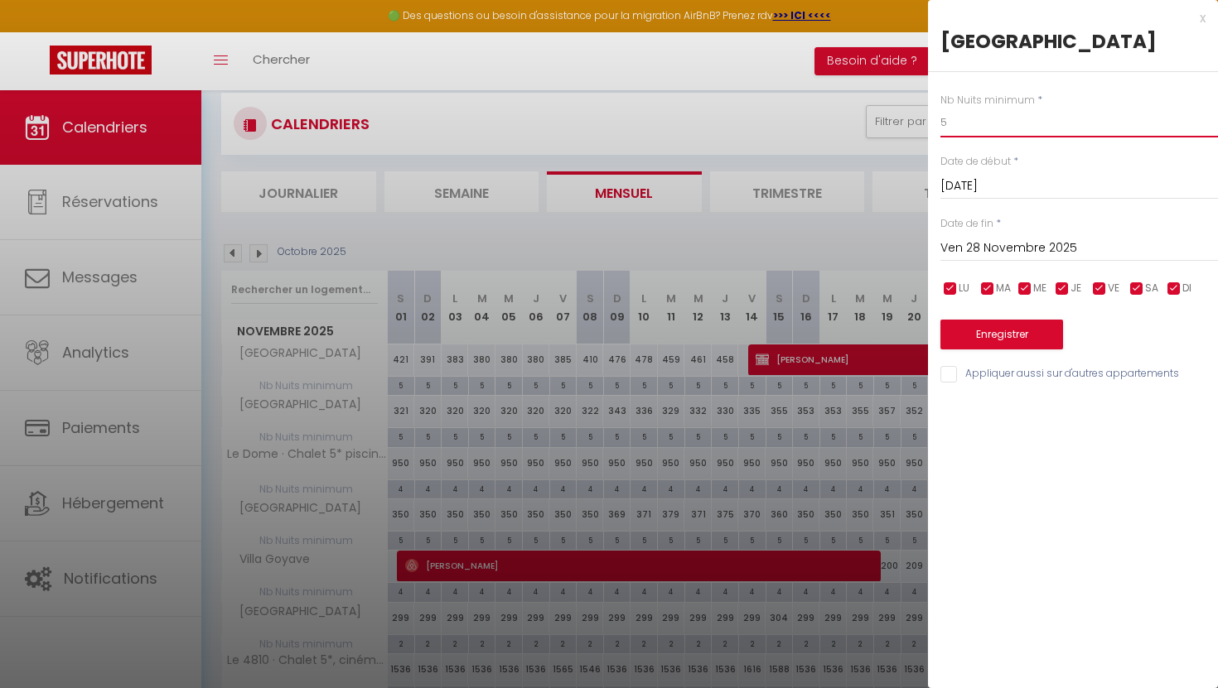
drag, startPoint x: 960, startPoint y: 124, endPoint x: 949, endPoint y: 123, distance: 10.9
click at [952, 123] on input "5" at bounding box center [1078, 123] width 277 height 30
type input "3"
click at [978, 335] on button "Enregistrer" at bounding box center [1001, 335] width 123 height 30
type input "Lun 24 Novembre 2025"
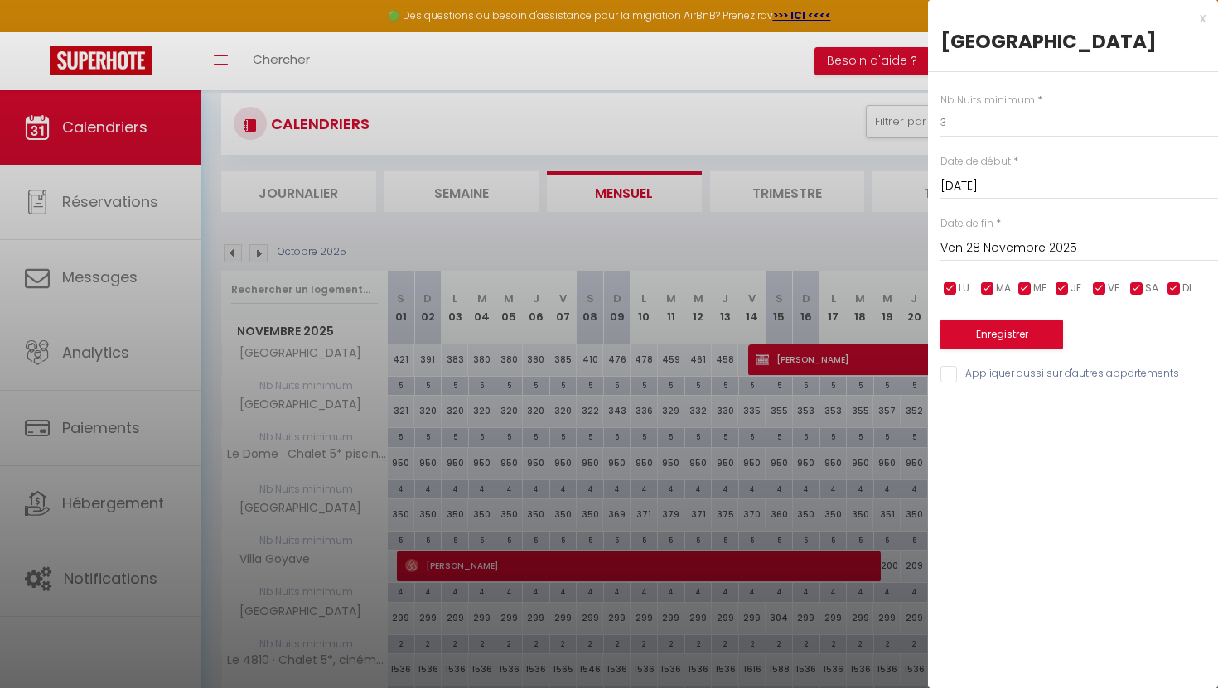
type input "Jeu 27 Novembre 2025"
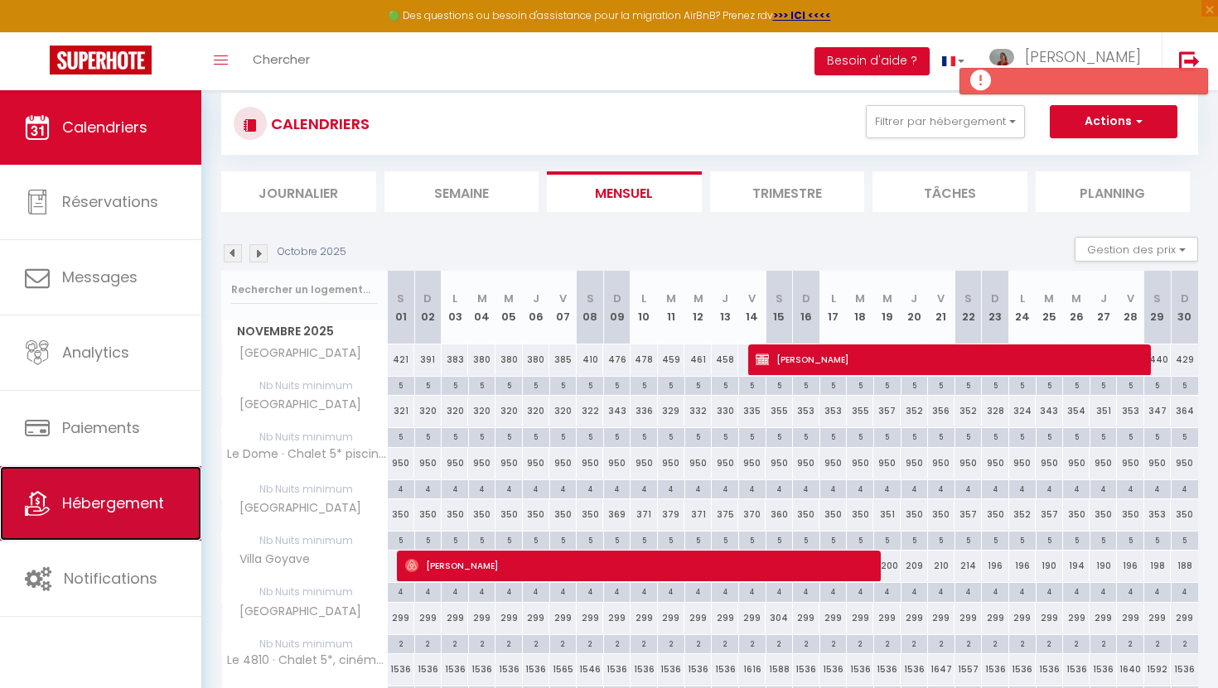
click at [113, 518] on link "Hébergement" at bounding box center [100, 503] width 201 height 75
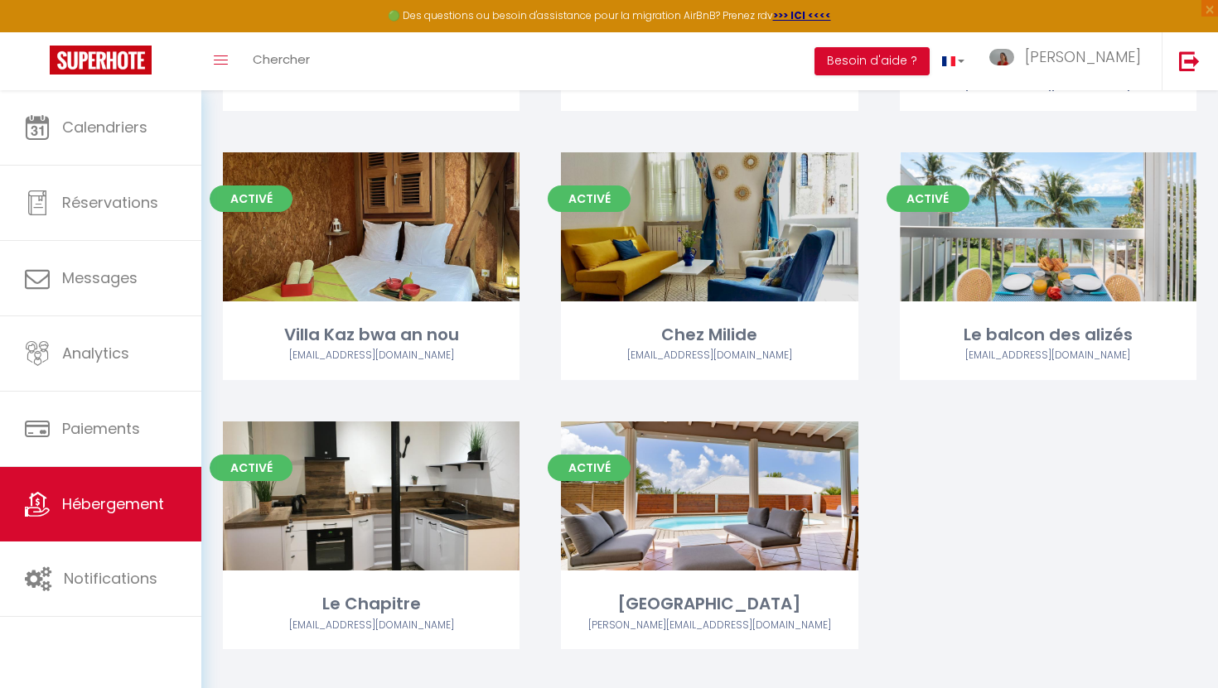
scroll to position [969, 0]
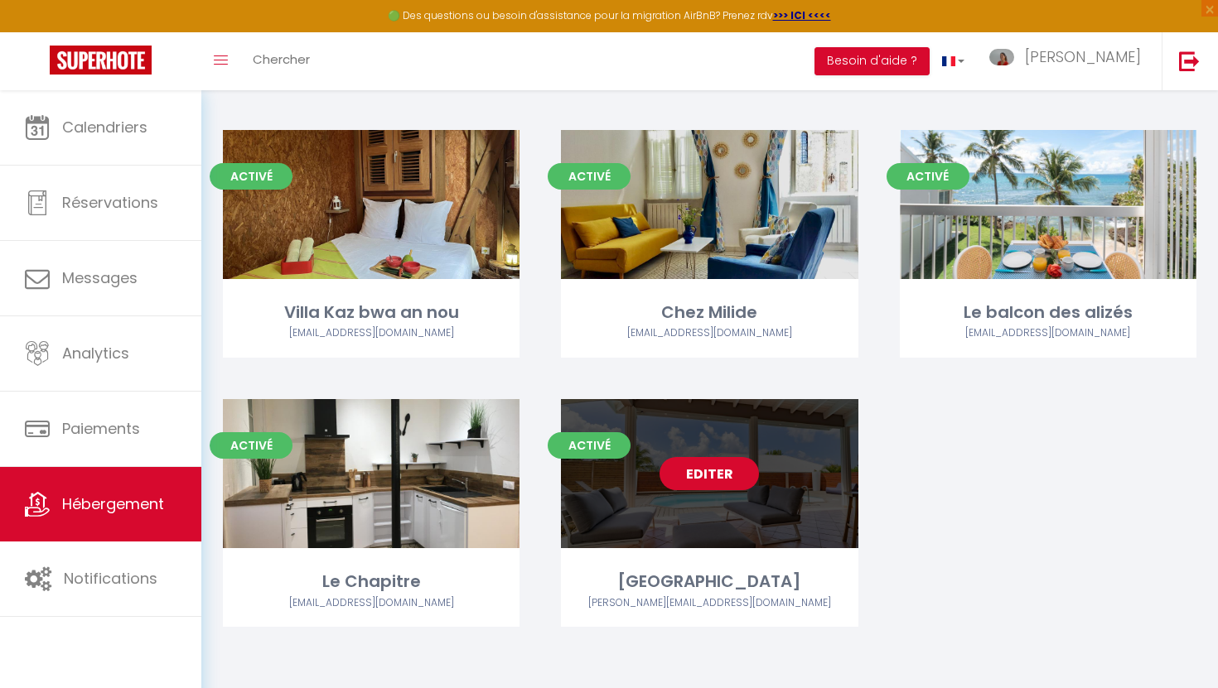
click at [712, 485] on link "Editer" at bounding box center [708, 473] width 99 height 33
select select "3"
select select "2"
select select "1"
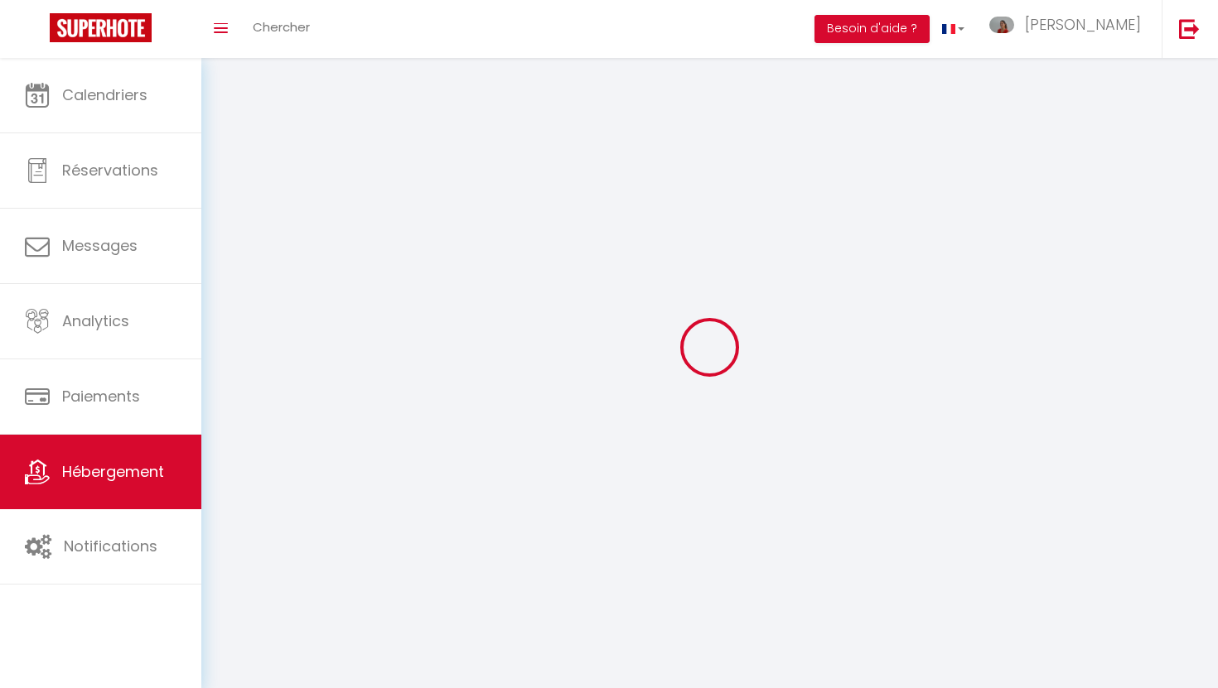
select select
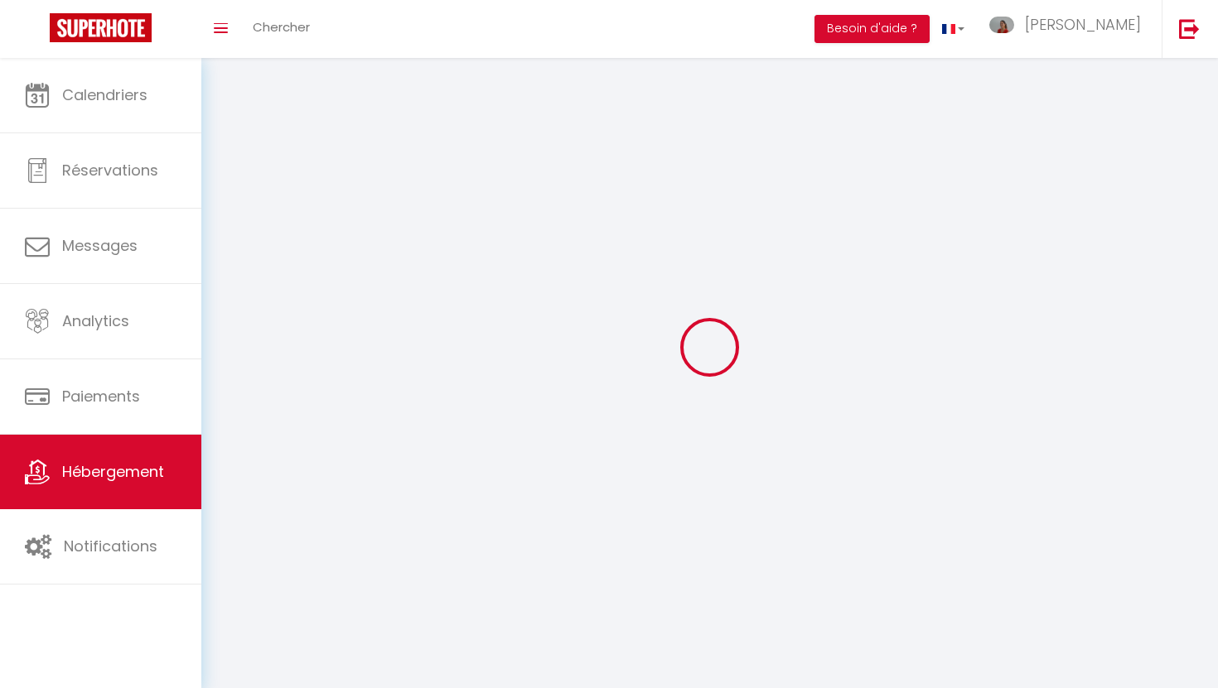
select select
checkbox input "false"
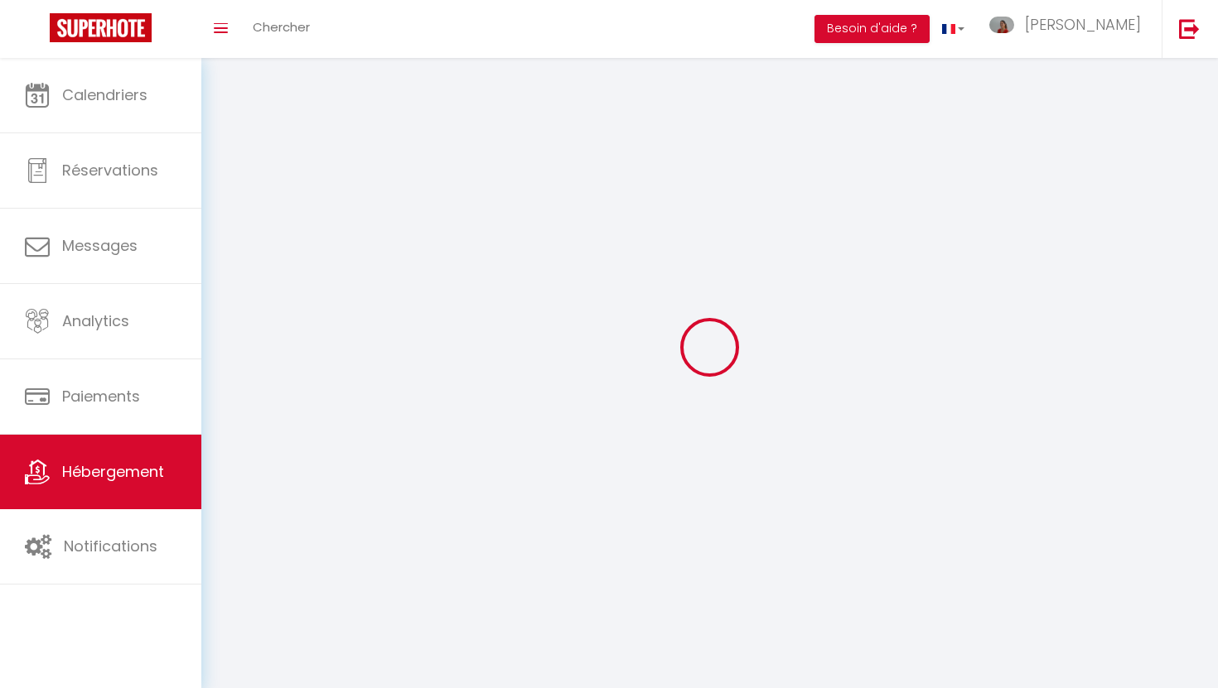
checkbox input "false"
select select
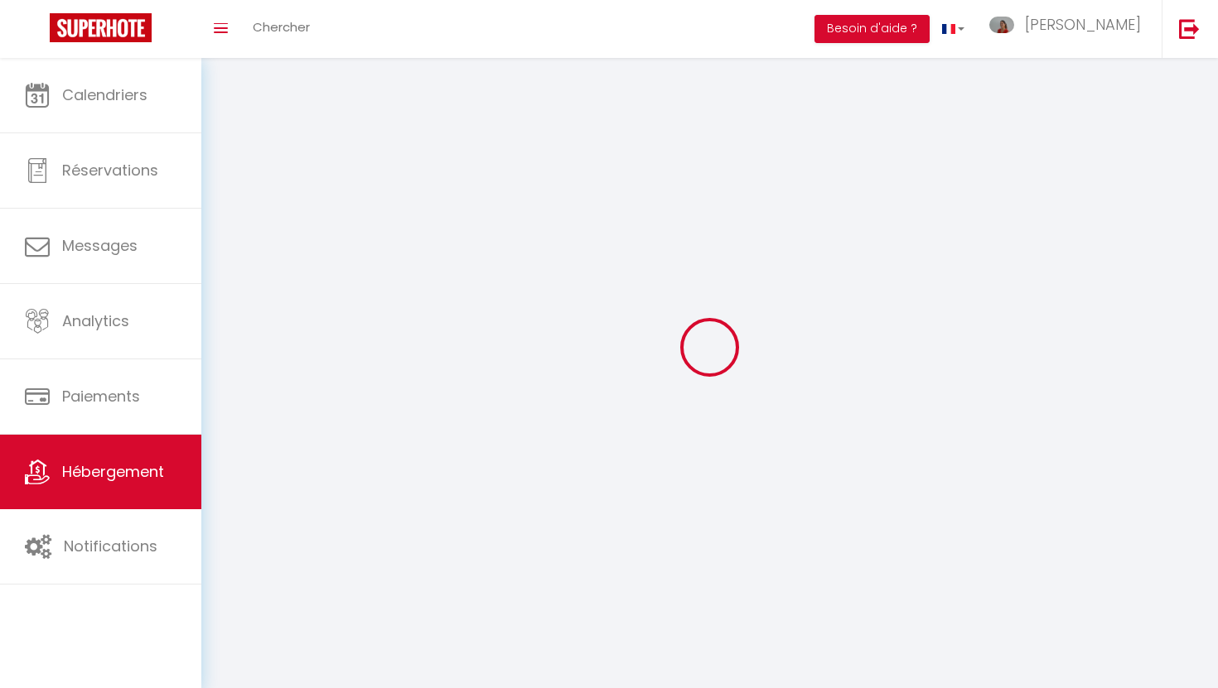
select select
checkbox input "false"
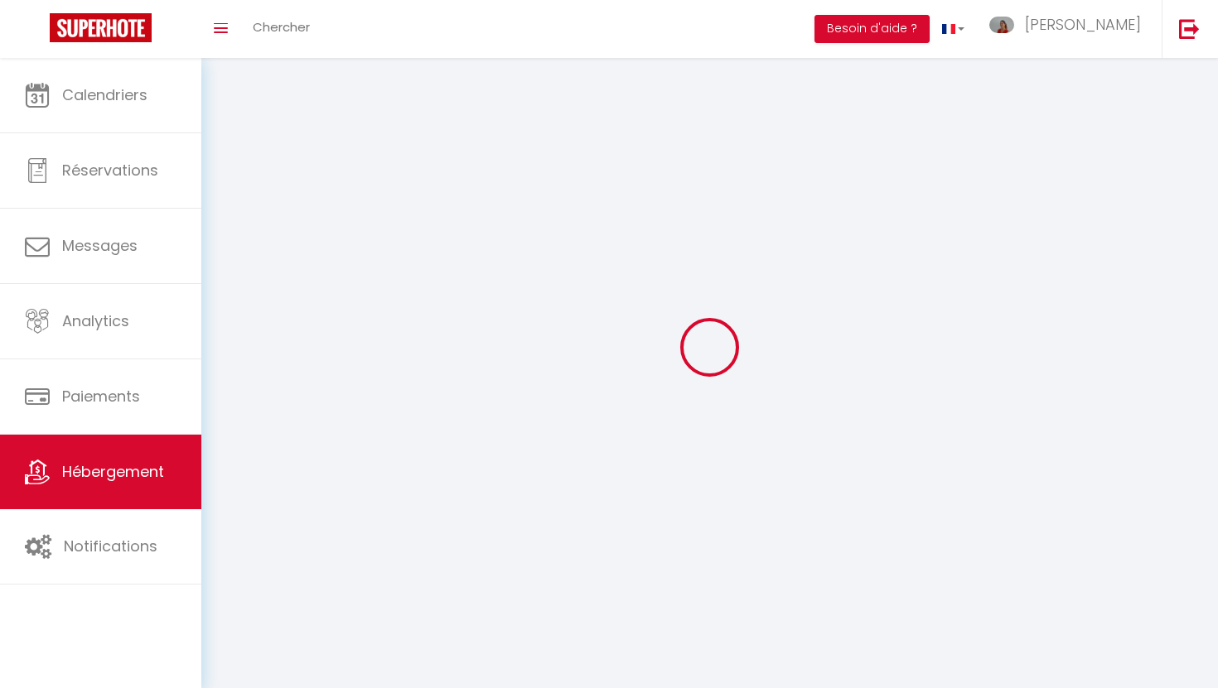
checkbox input "false"
select select
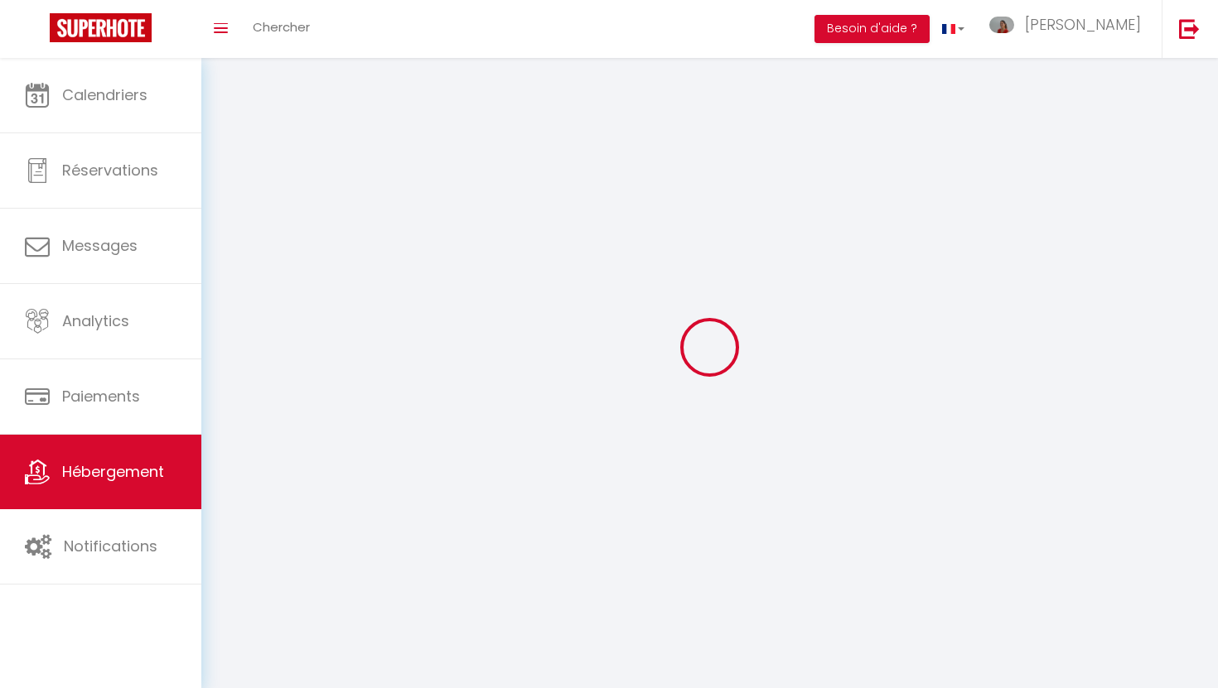
select select
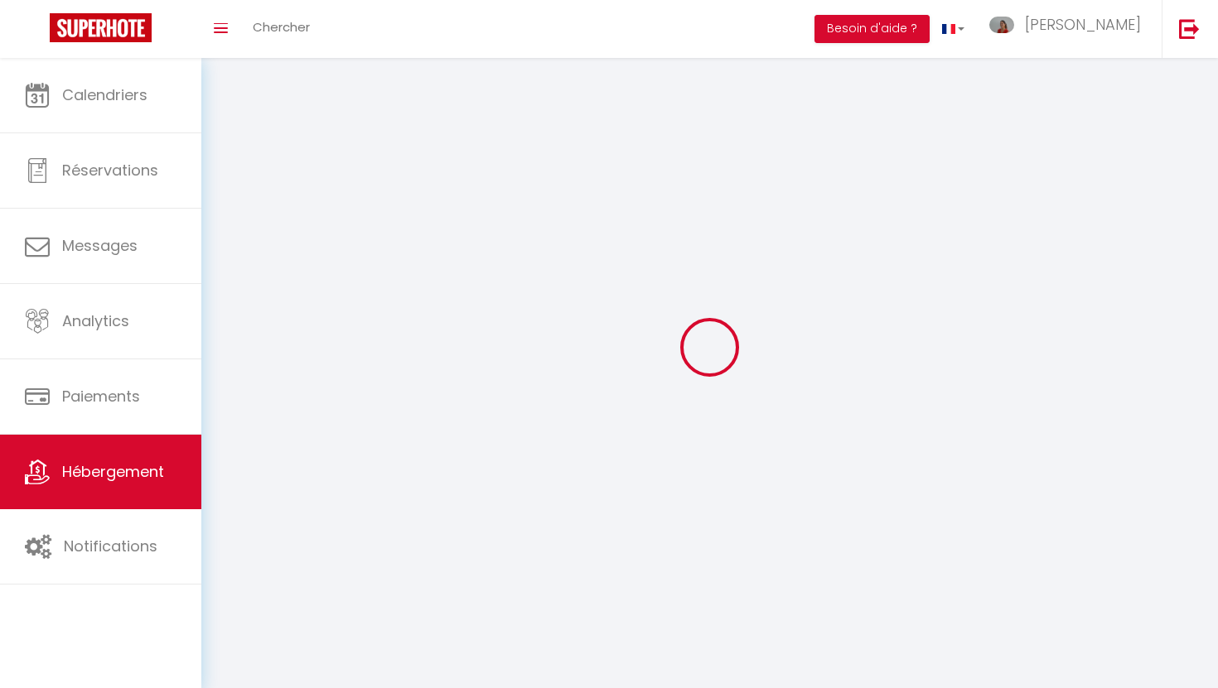
checkbox input "false"
select select
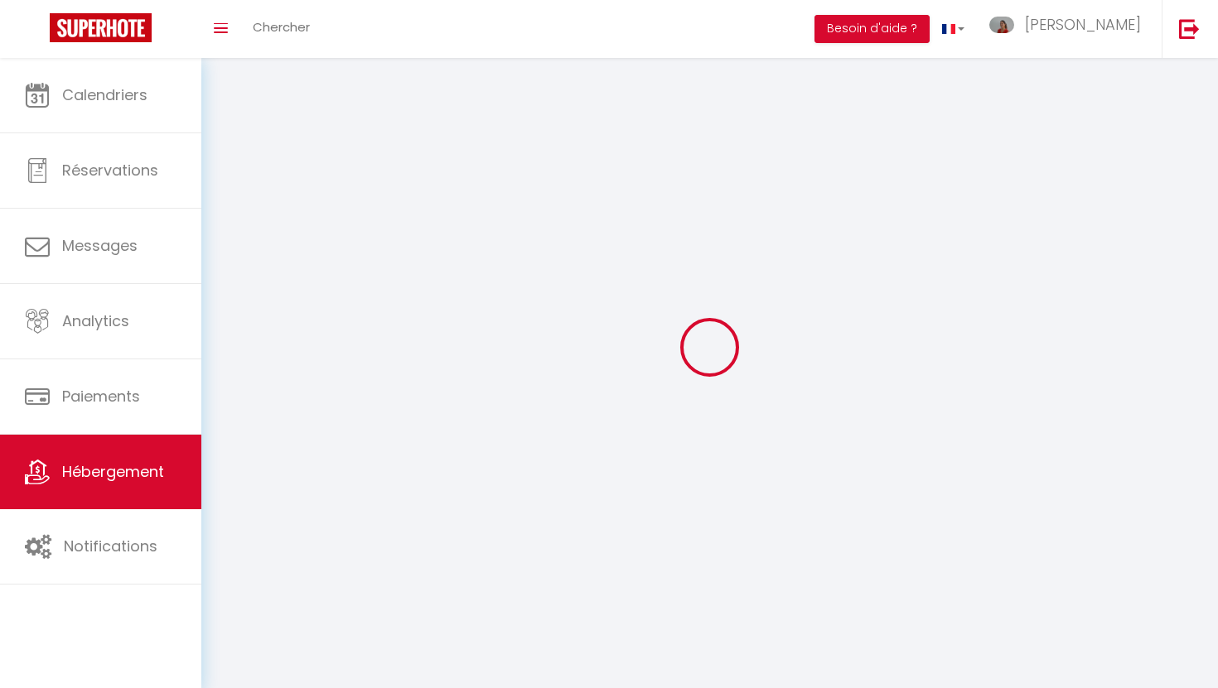
select select
select select "1"
select select
select select "28"
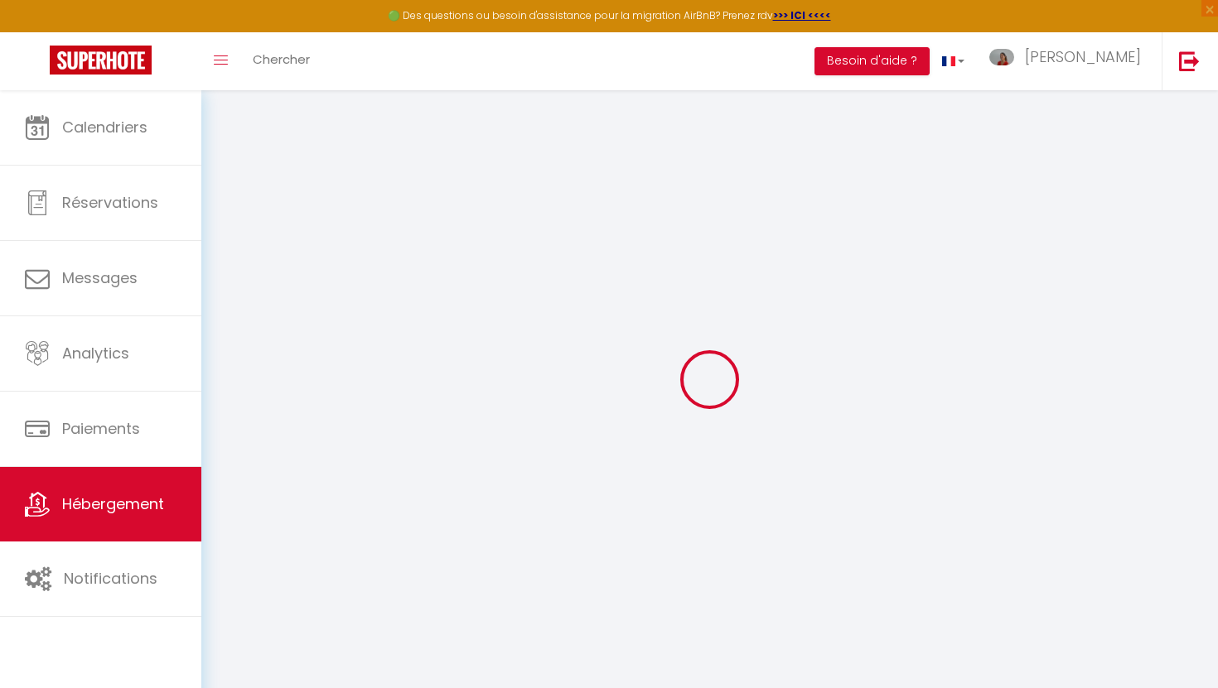
select select
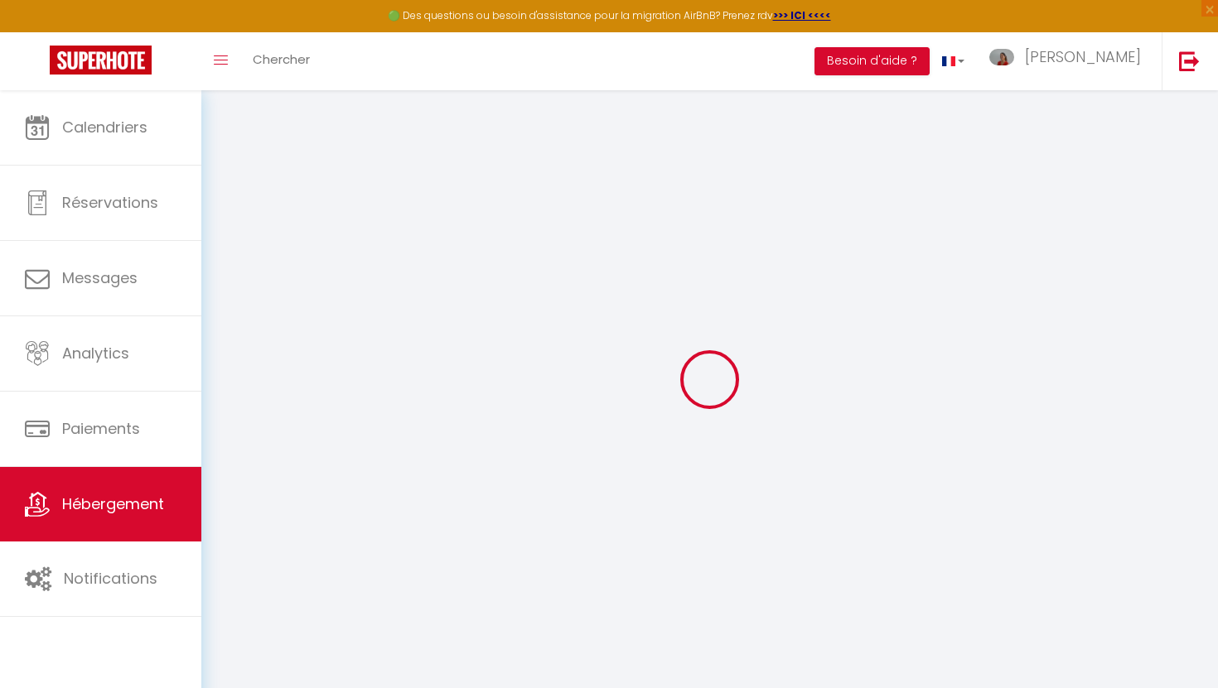
select select
checkbox input "false"
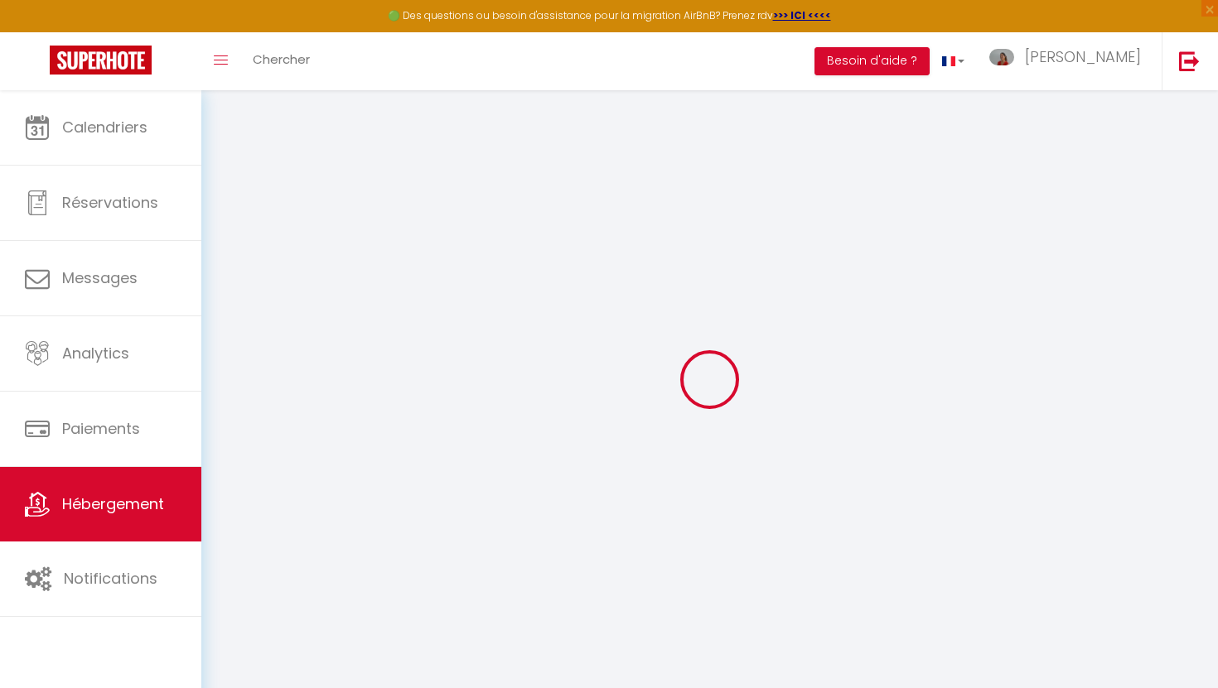
select select
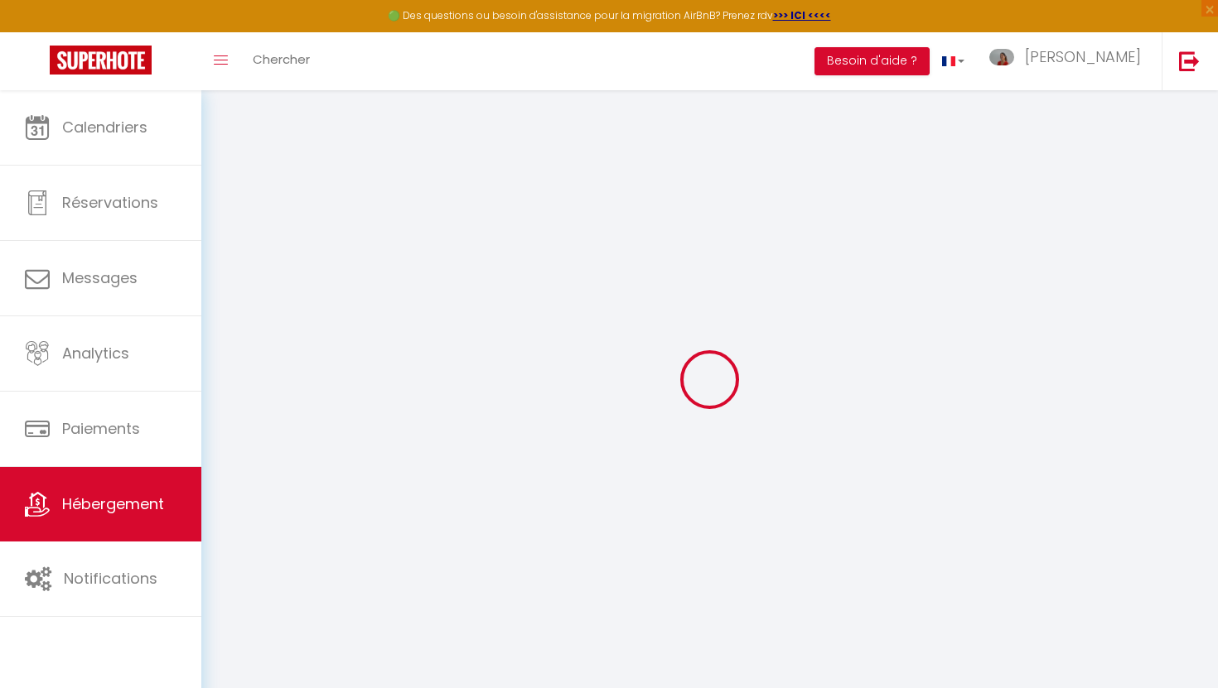
select select
checkbox input "false"
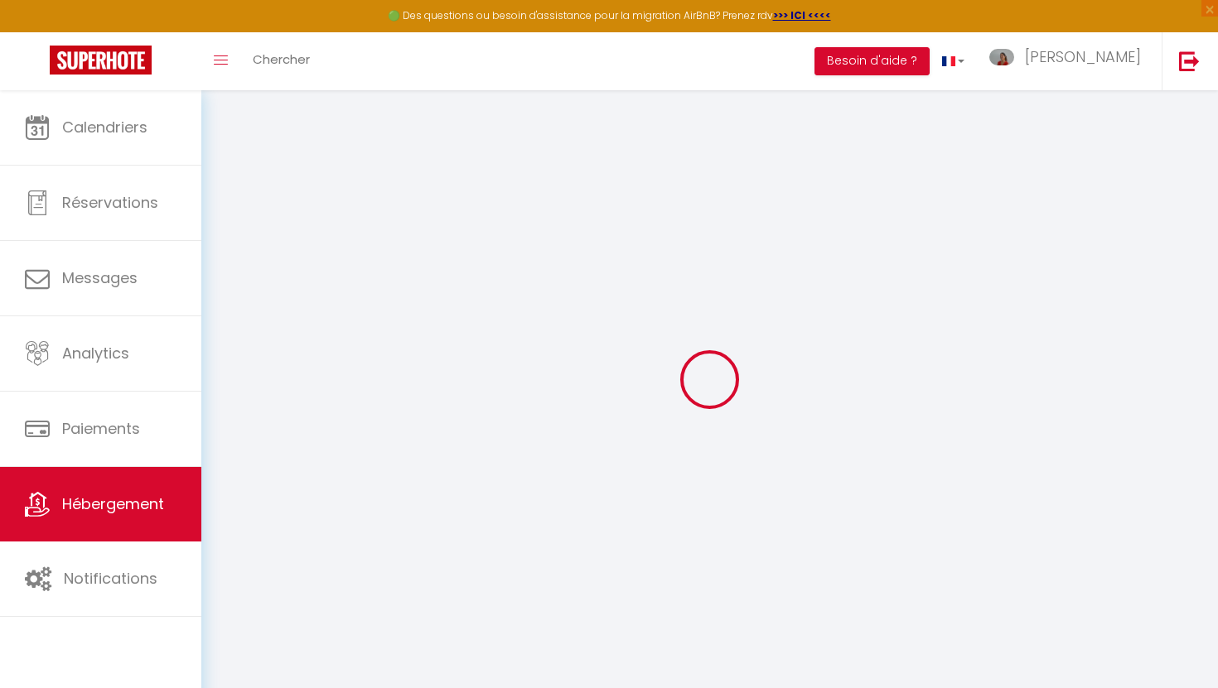
checkbox input "false"
select select
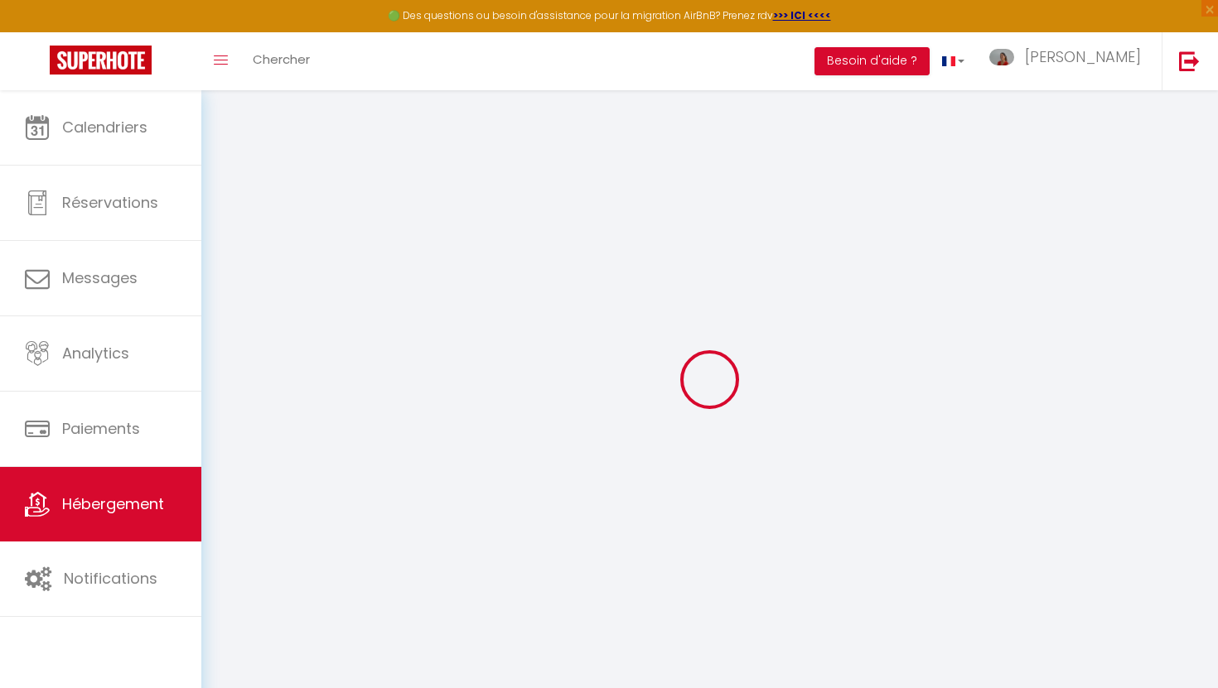
select select
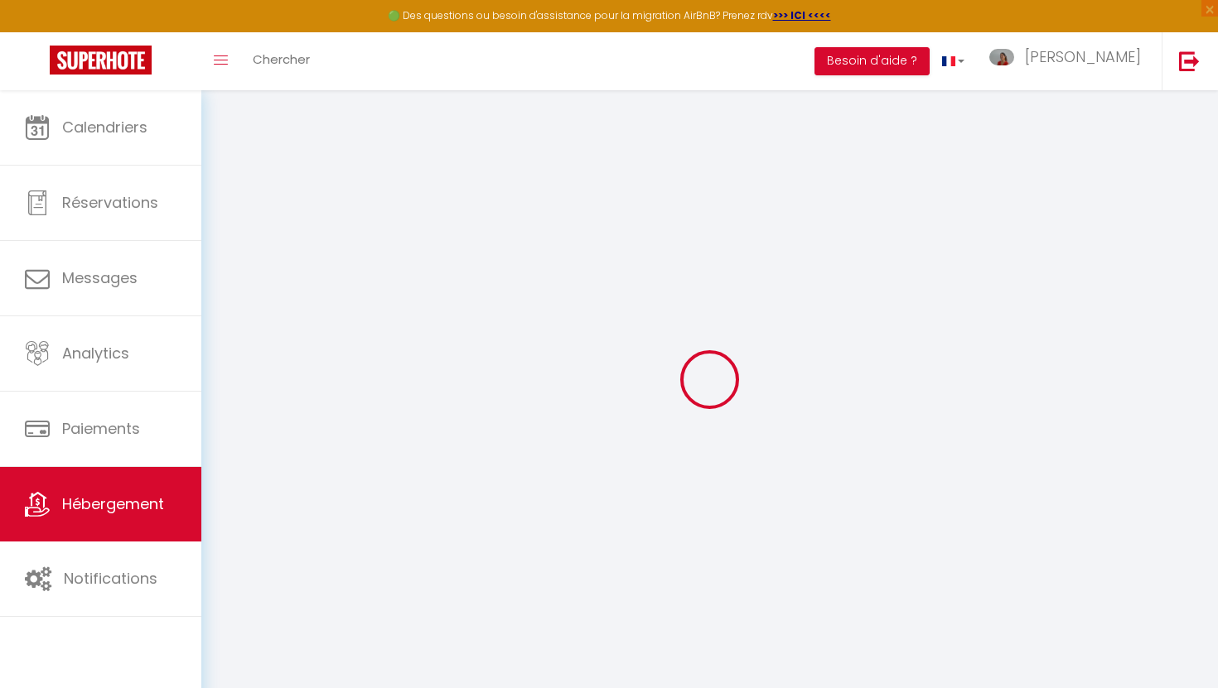
checkbox input "false"
select select
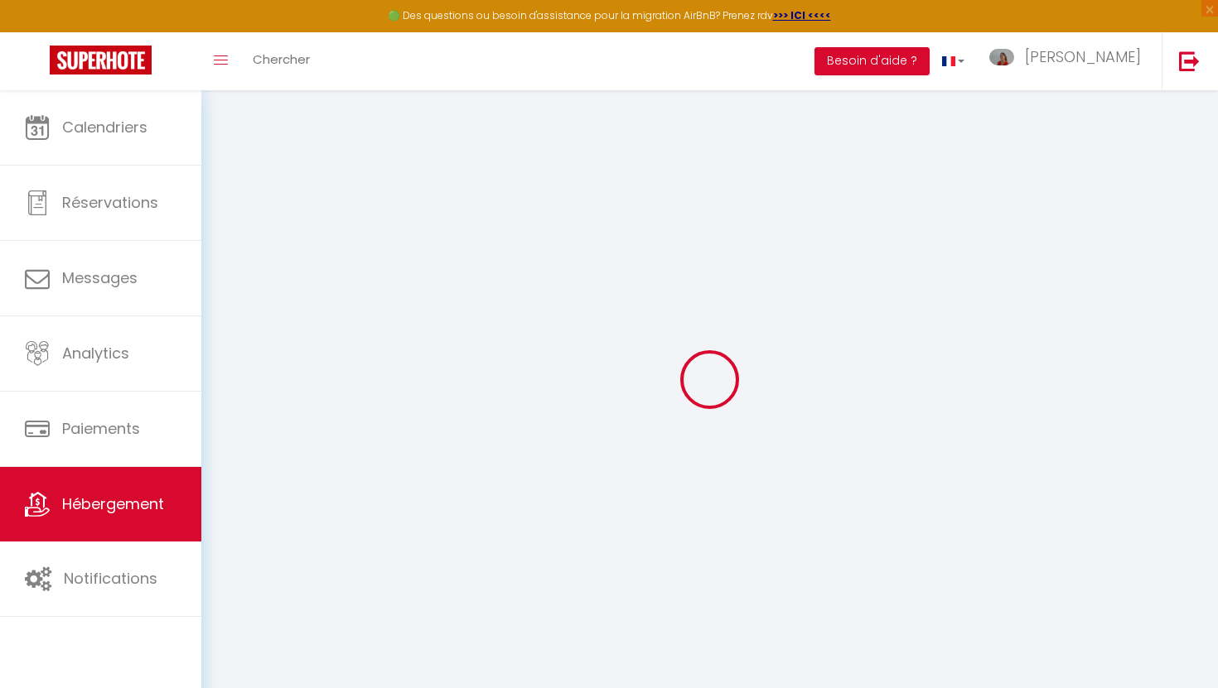
select select
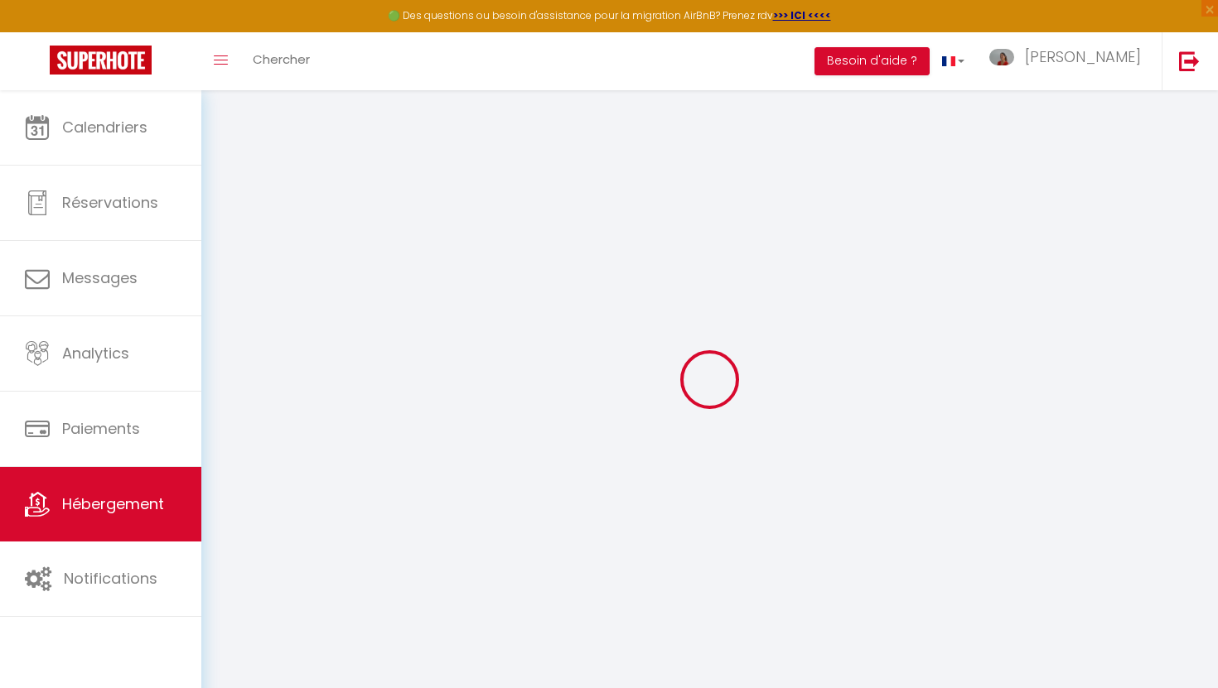
select select
checkbox input "false"
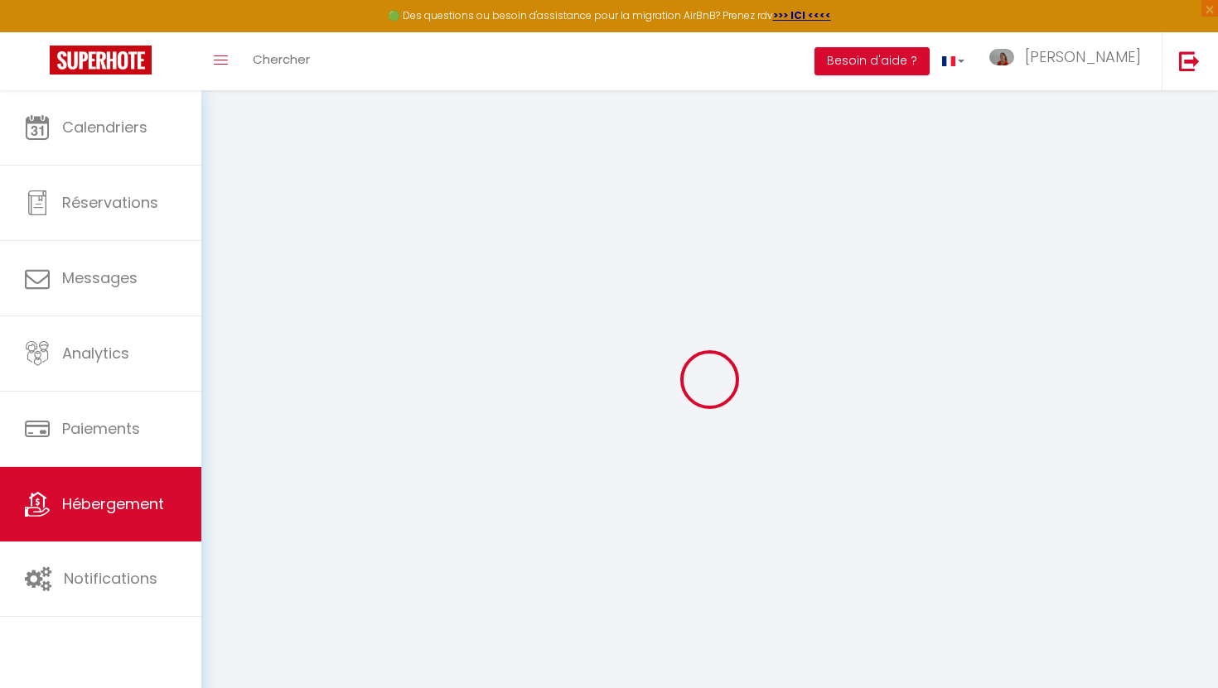
checkbox input "false"
select select
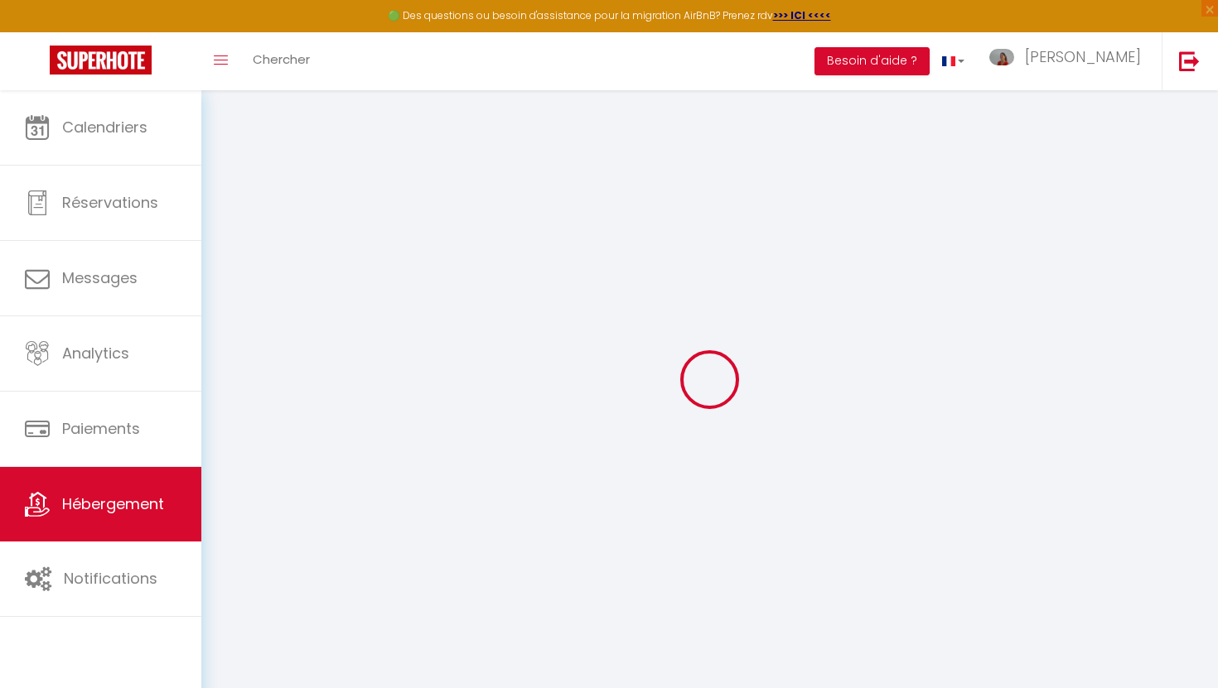
select select
checkbox input "false"
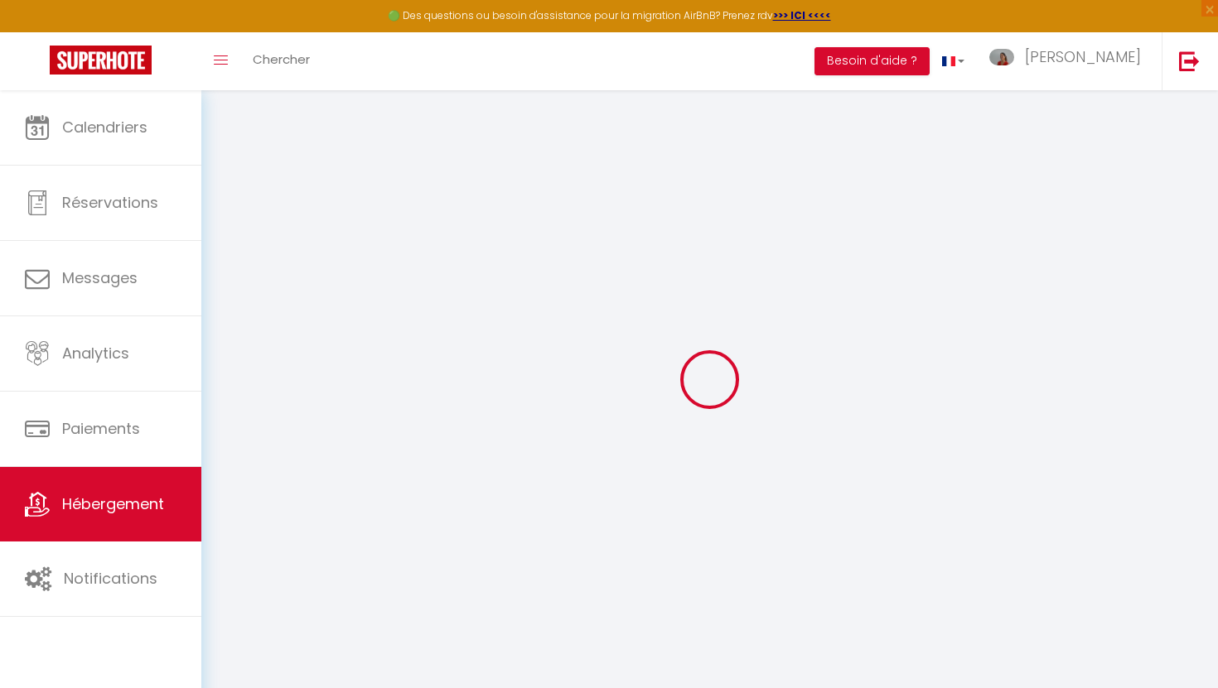
checkbox input "false"
select select
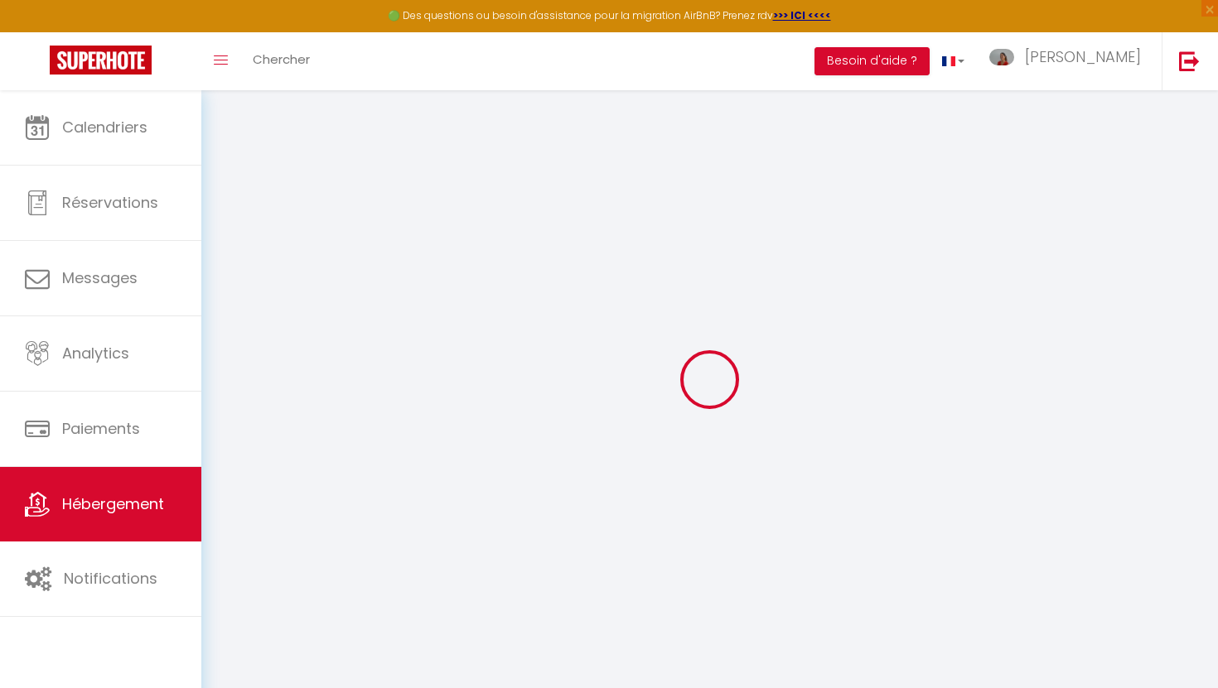
type input "[GEOGRAPHIC_DATA]"
type input "[PERSON_NAME]"
type input "SERVA"
type input "18 LOT POINTE CANOT DAMPIERRE"
type input "97190"
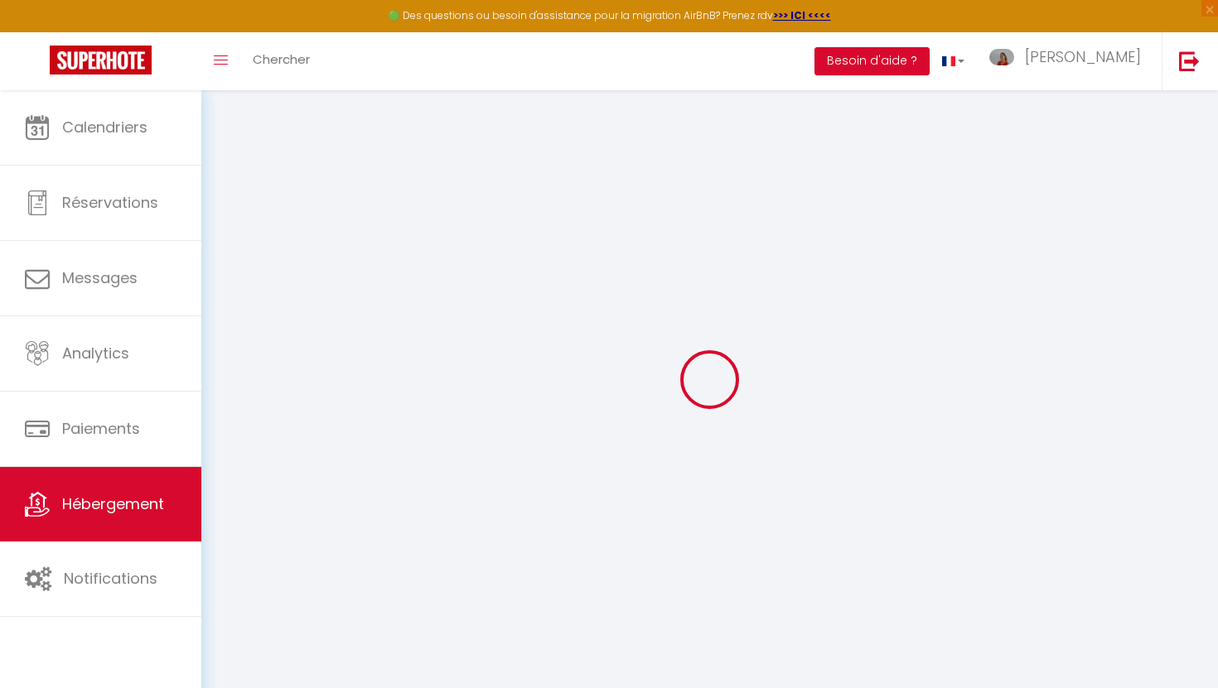
type input "Le Gosier"
select select "houses"
select select "8"
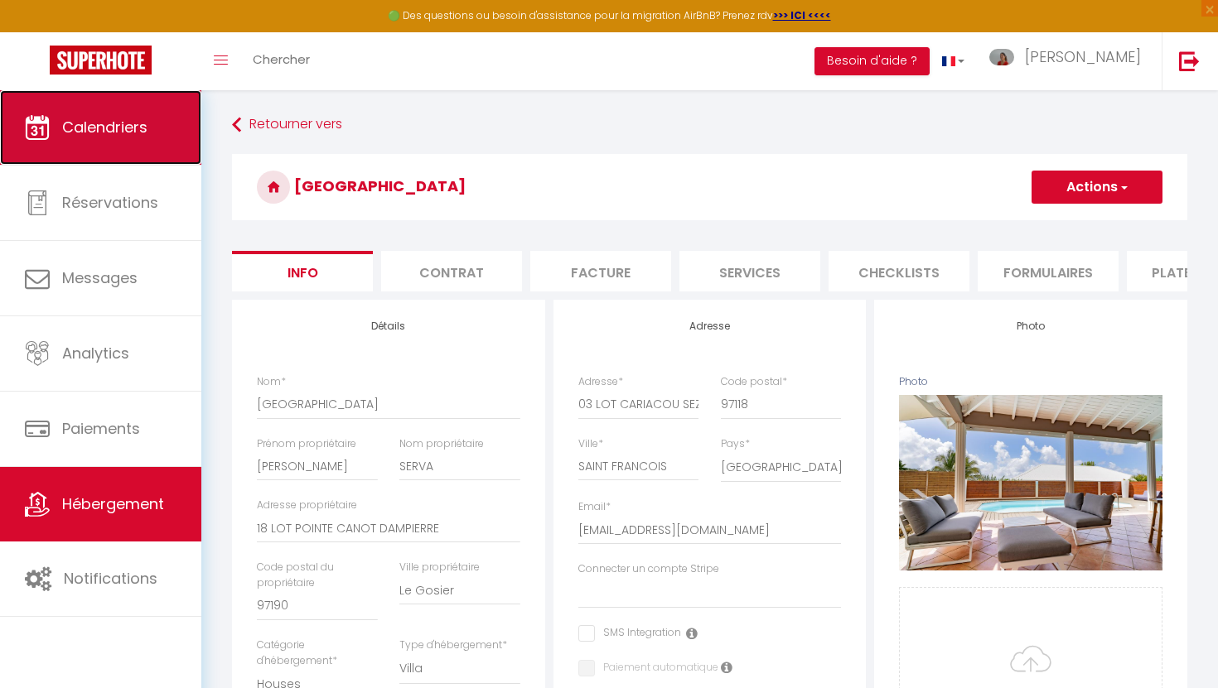
click at [120, 148] on link "Calendriers" at bounding box center [100, 127] width 201 height 75
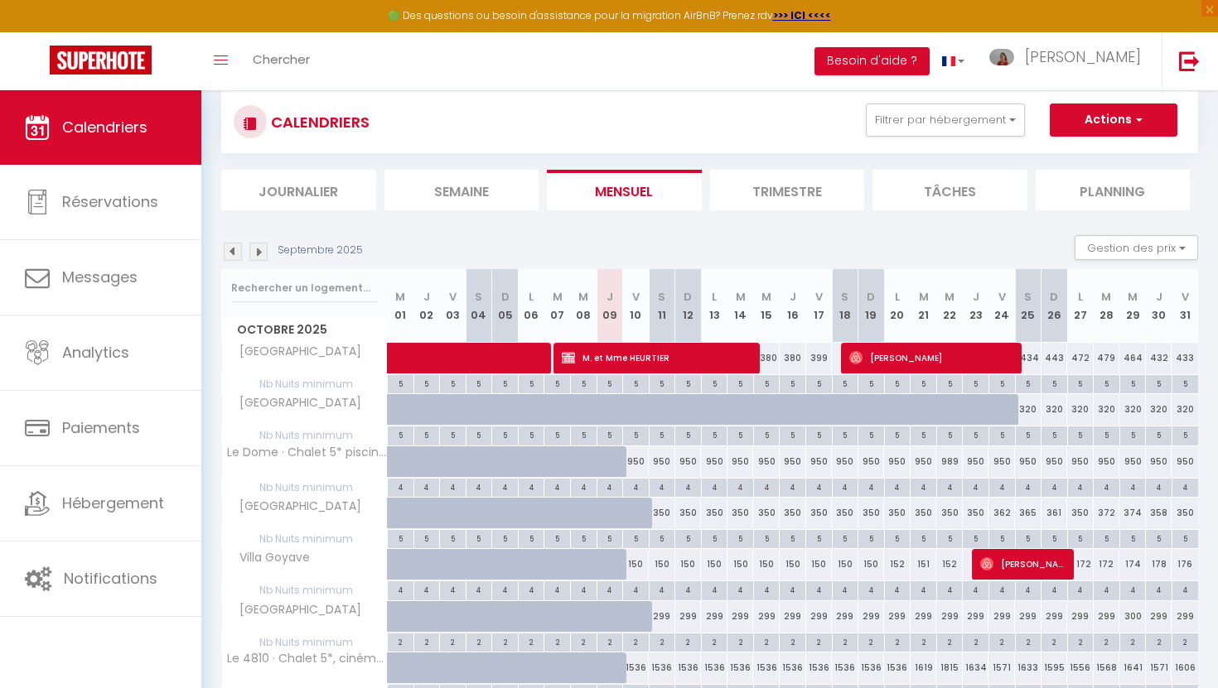
scroll to position [33, 0]
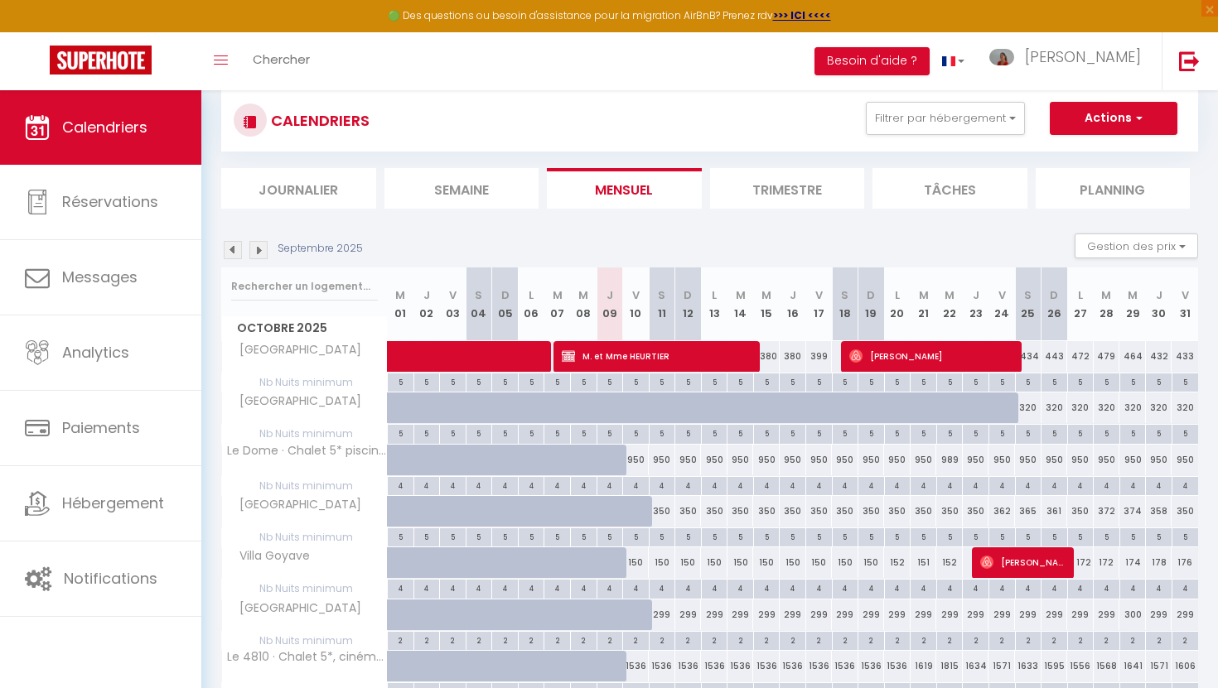
click at [260, 251] on img at bounding box center [258, 250] width 18 height 18
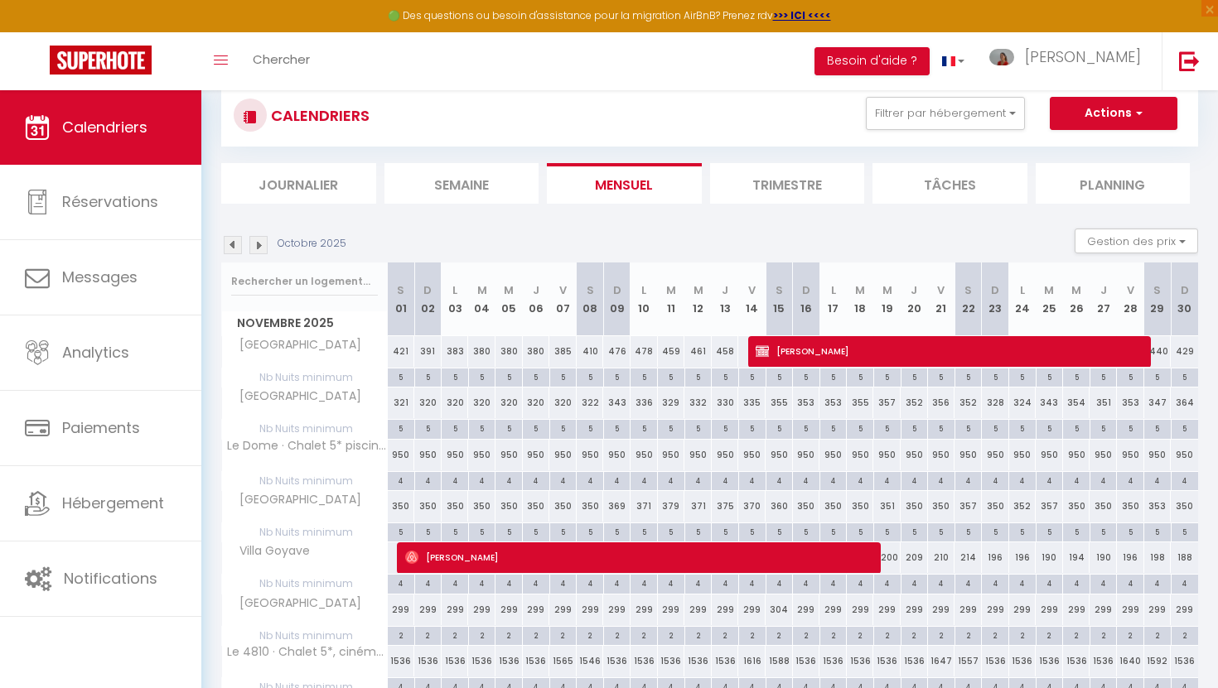
scroll to position [42, 0]
